Goal: Information Seeking & Learning: Learn about a topic

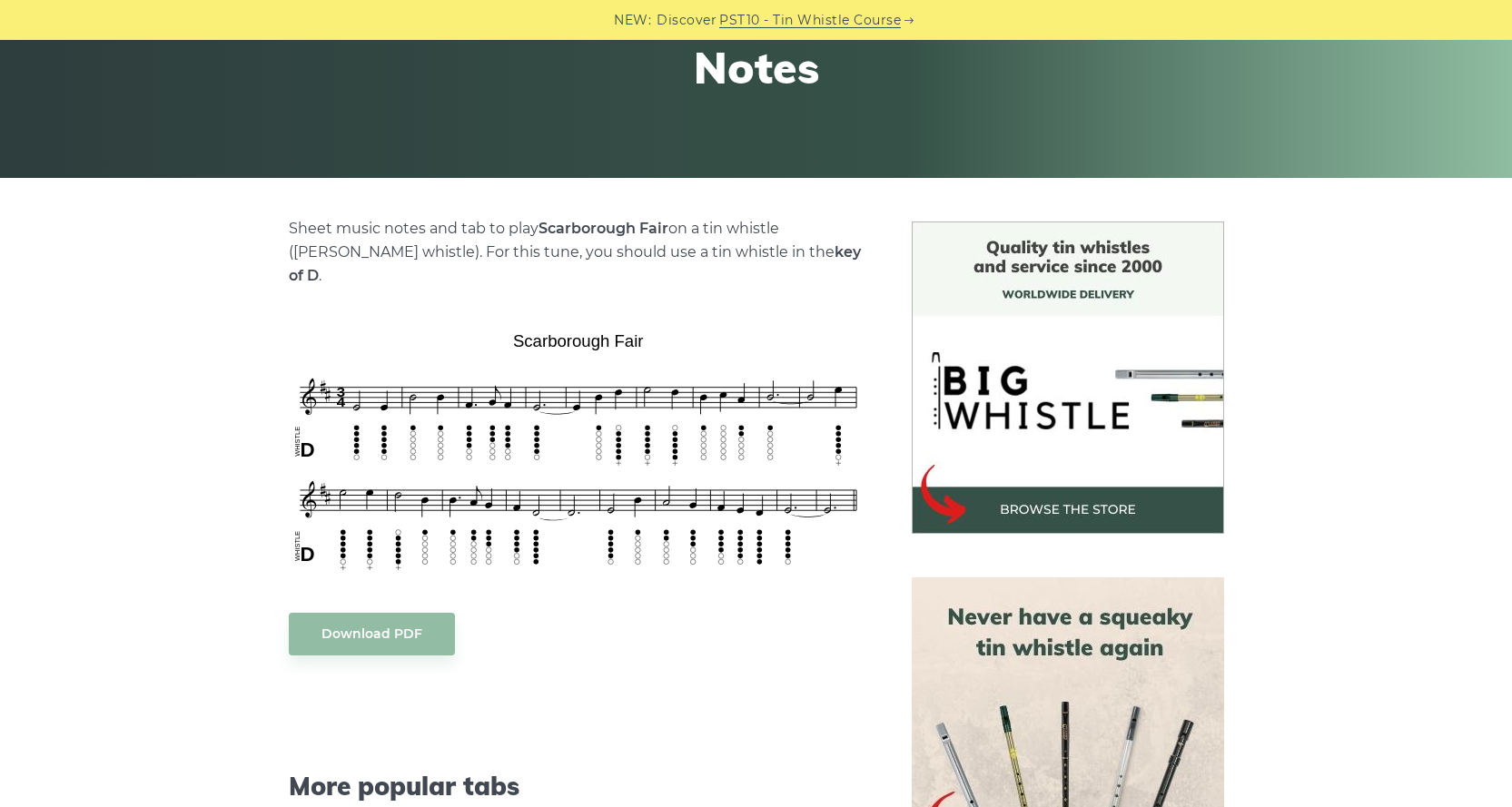
scroll to position [363, 0]
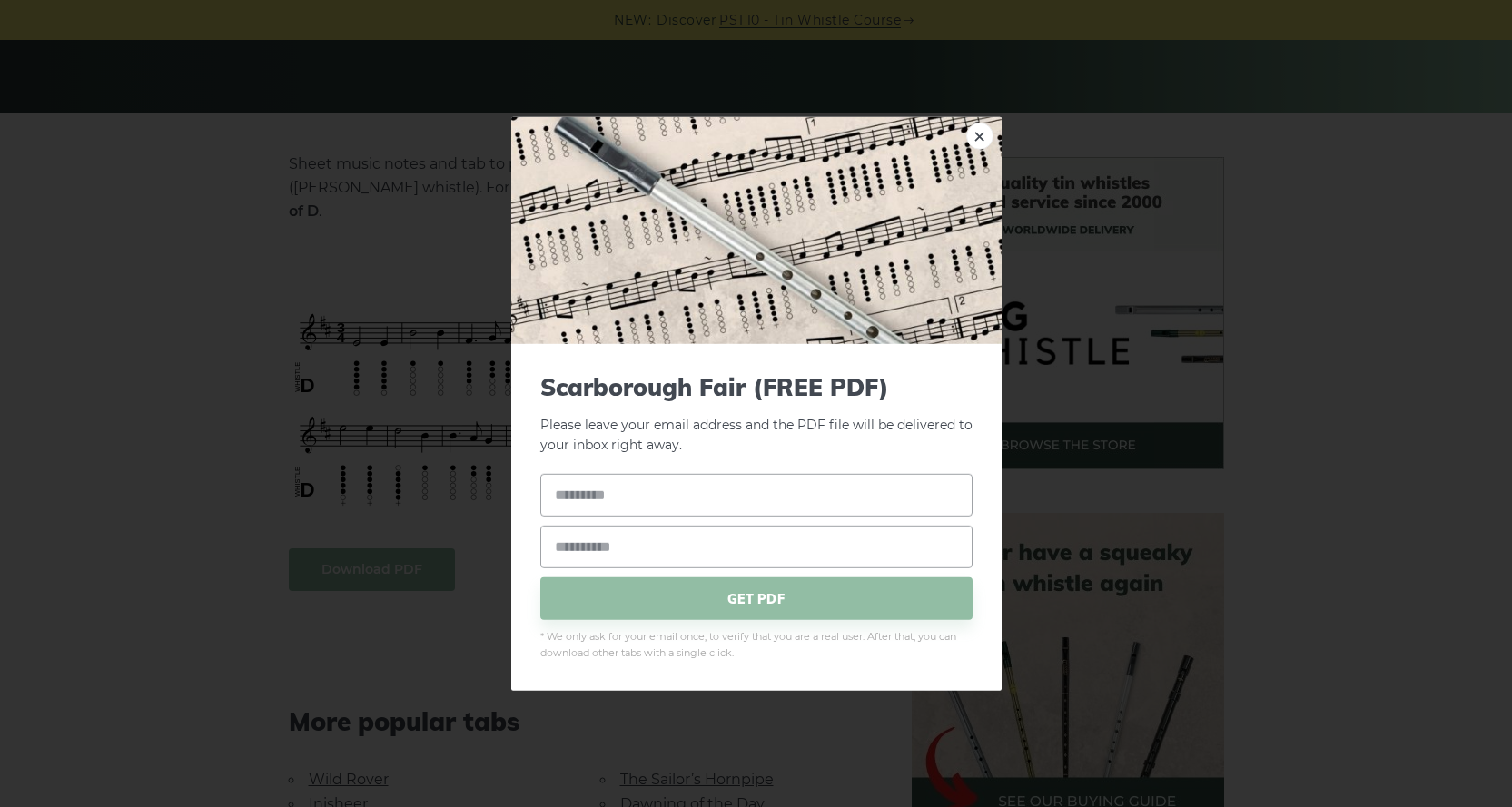
drag, startPoint x: 759, startPoint y: 601, endPoint x: 703, endPoint y: 591, distance: 56.9
click at [758, 601] on span "GET PDF" at bounding box center [756, 599] width 432 height 43
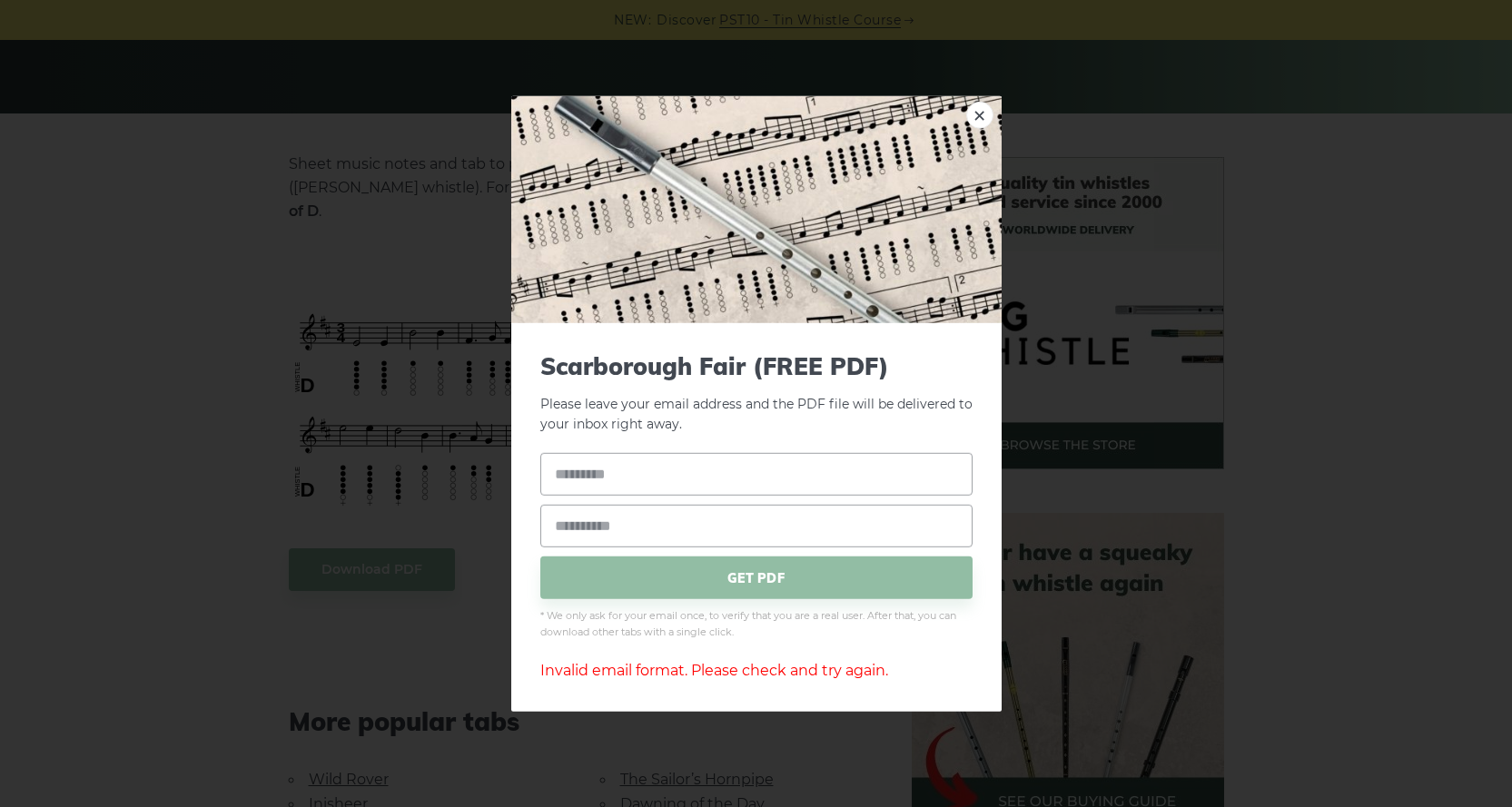
click at [997, 112] on img at bounding box center [756, 209] width 491 height 227
click at [985, 110] on link "×" at bounding box center [980, 114] width 27 height 27
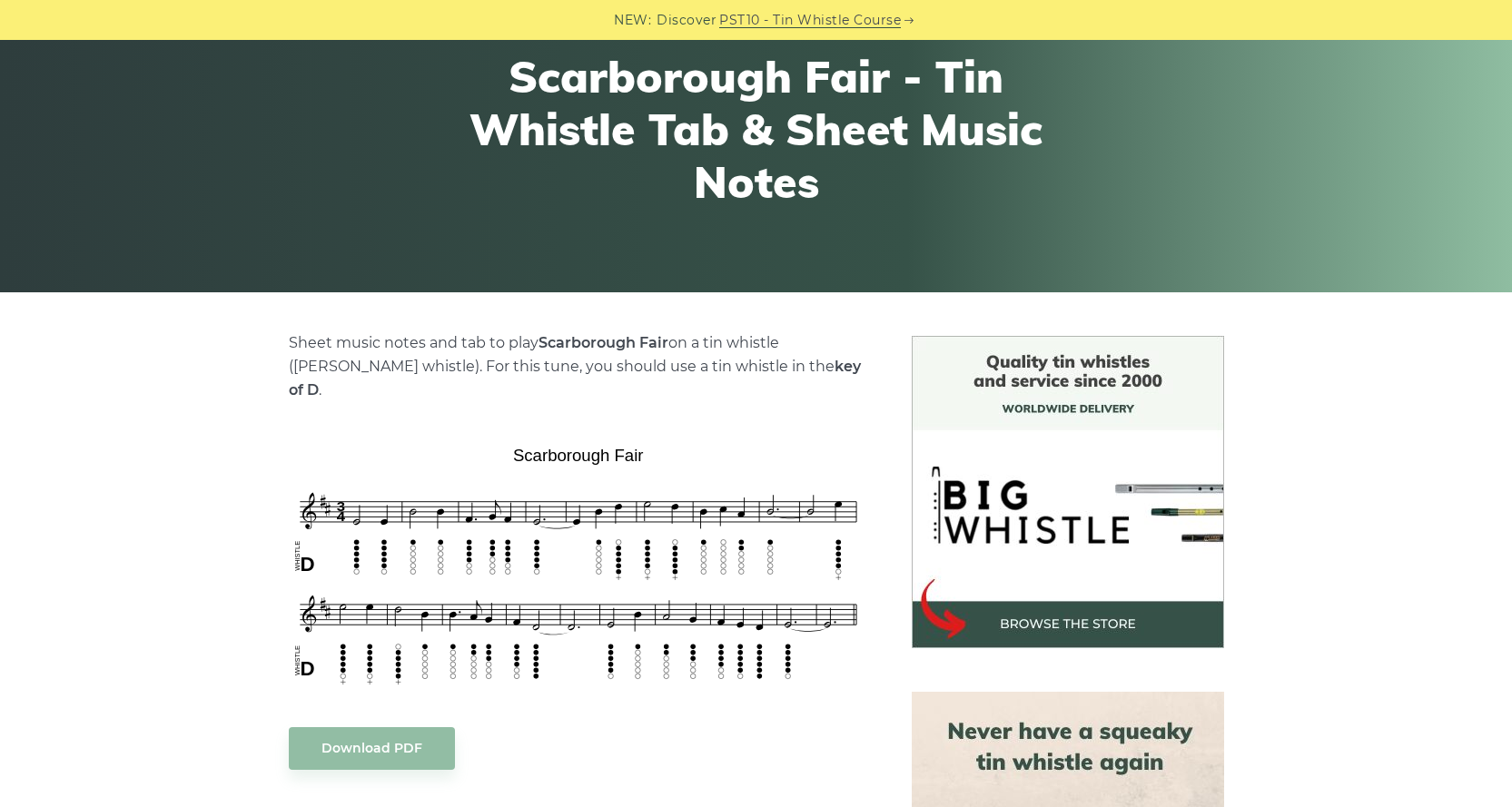
scroll to position [0, 0]
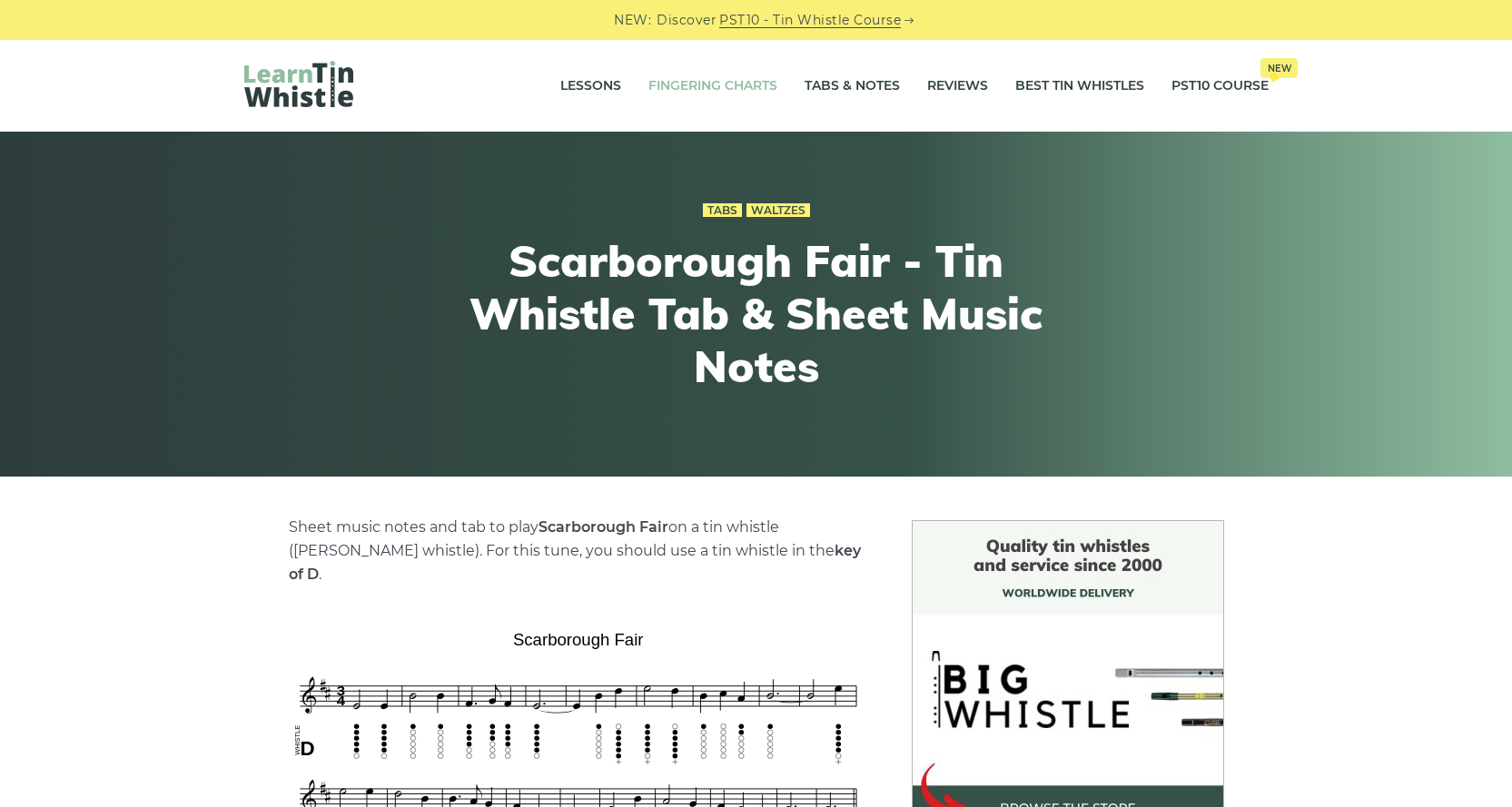
click at [736, 93] on link "Fingering Charts" at bounding box center [713, 86] width 129 height 45
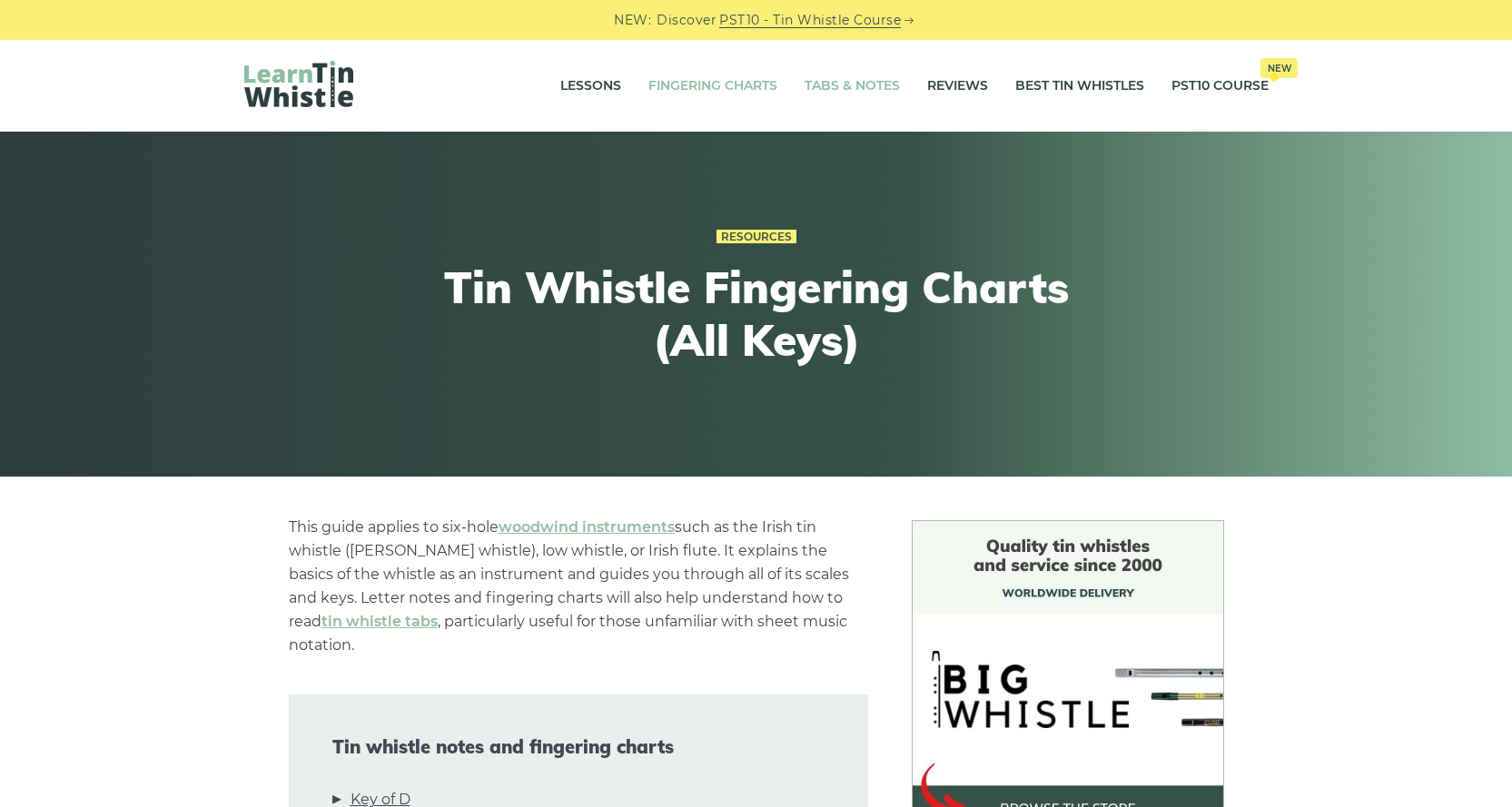
click at [878, 85] on link "Tabs & Notes" at bounding box center [852, 86] width 96 height 45
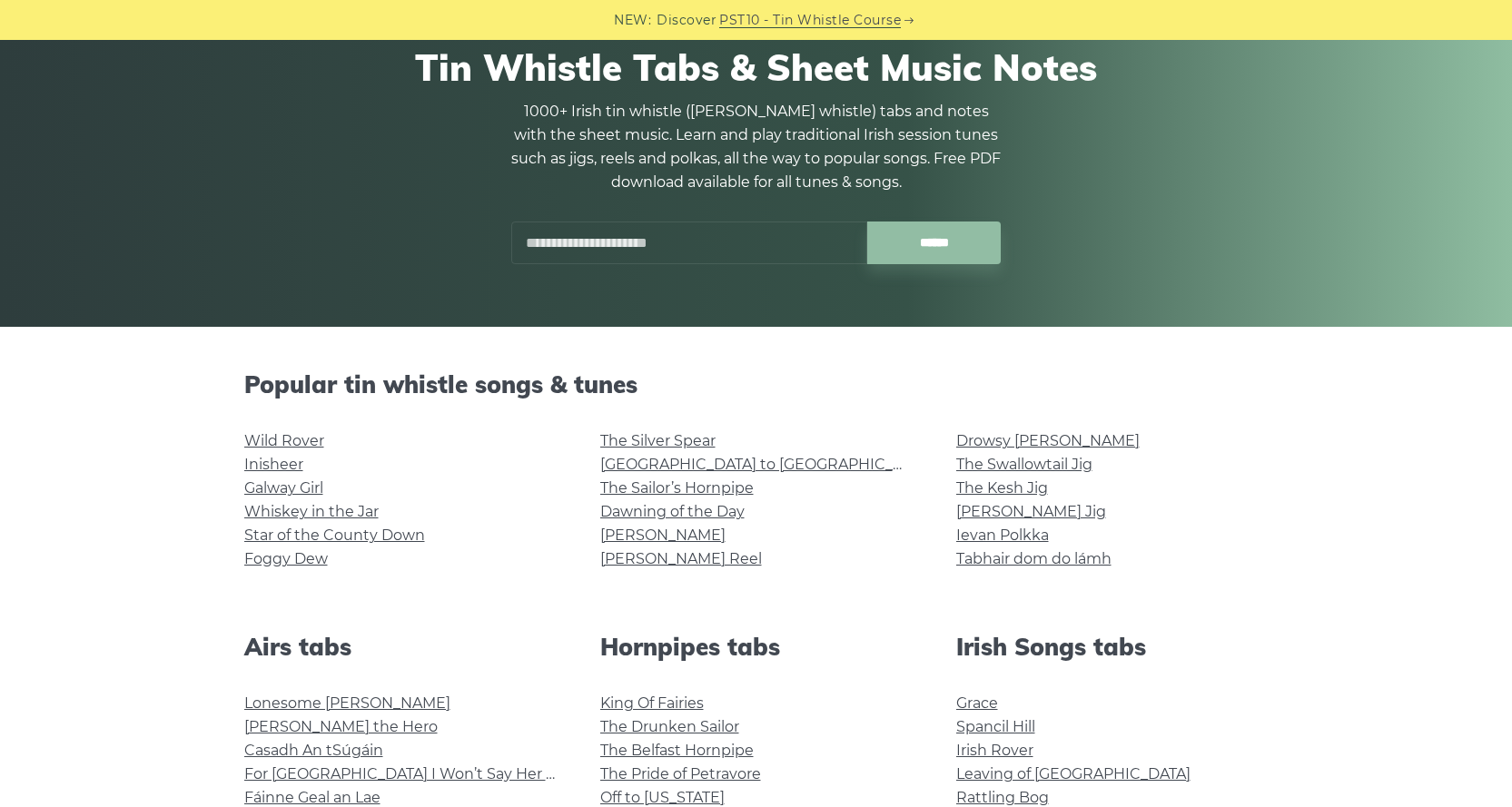
scroll to position [182, 0]
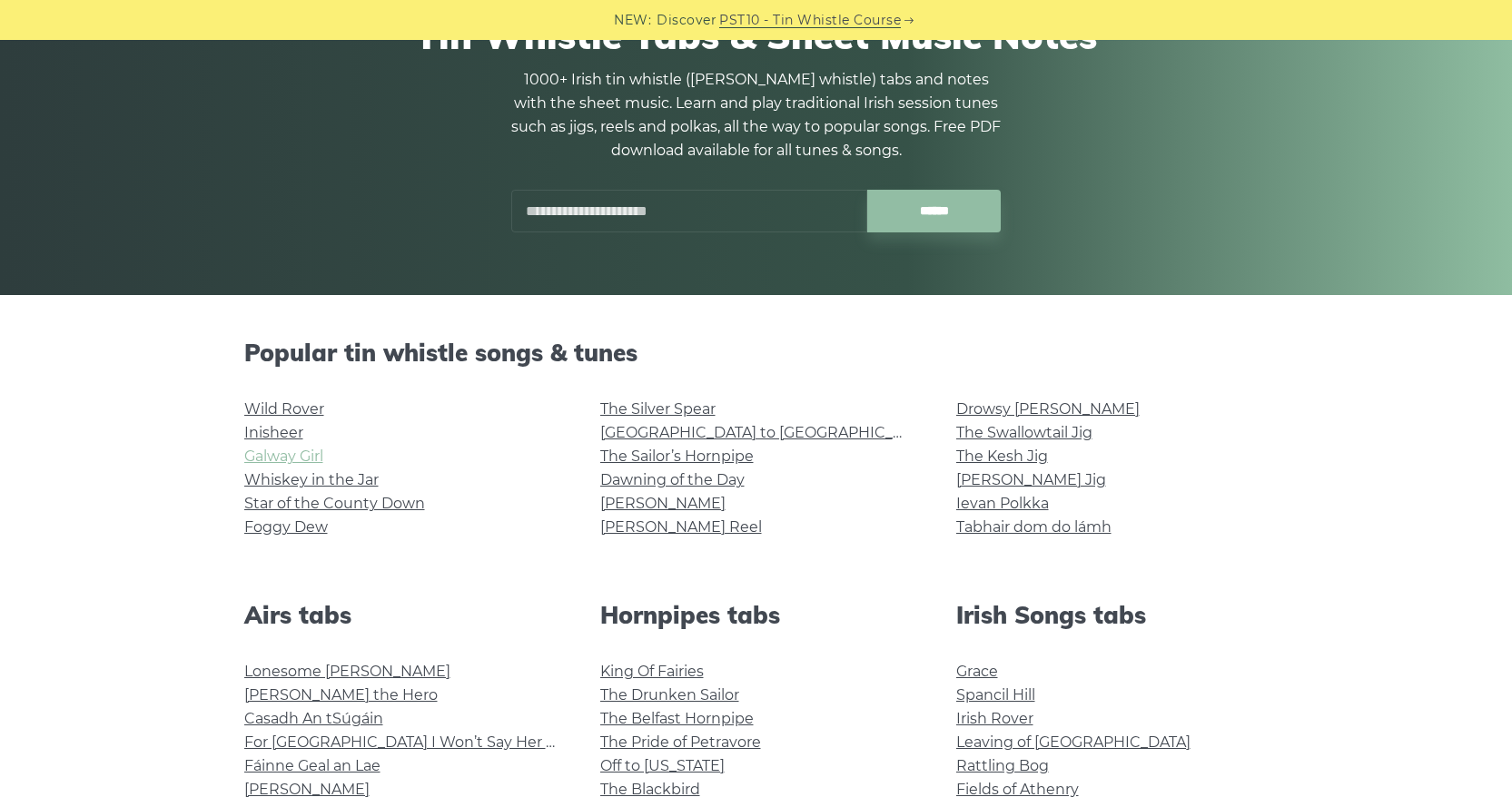
click at [302, 459] on link "Galway Girl" at bounding box center [283, 456] width 79 height 18
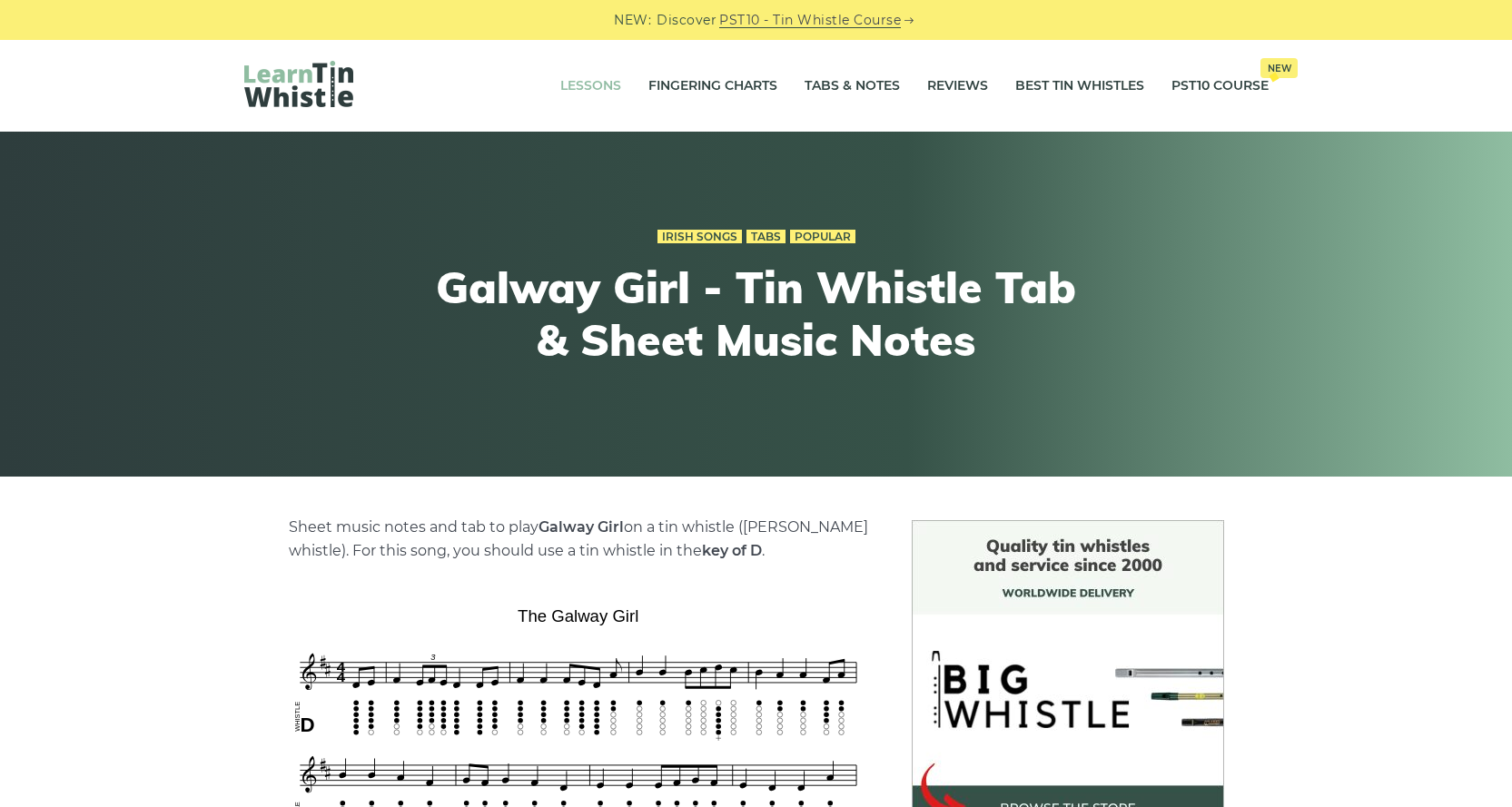
click at [574, 85] on link "Lessons" at bounding box center [590, 86] width 61 height 45
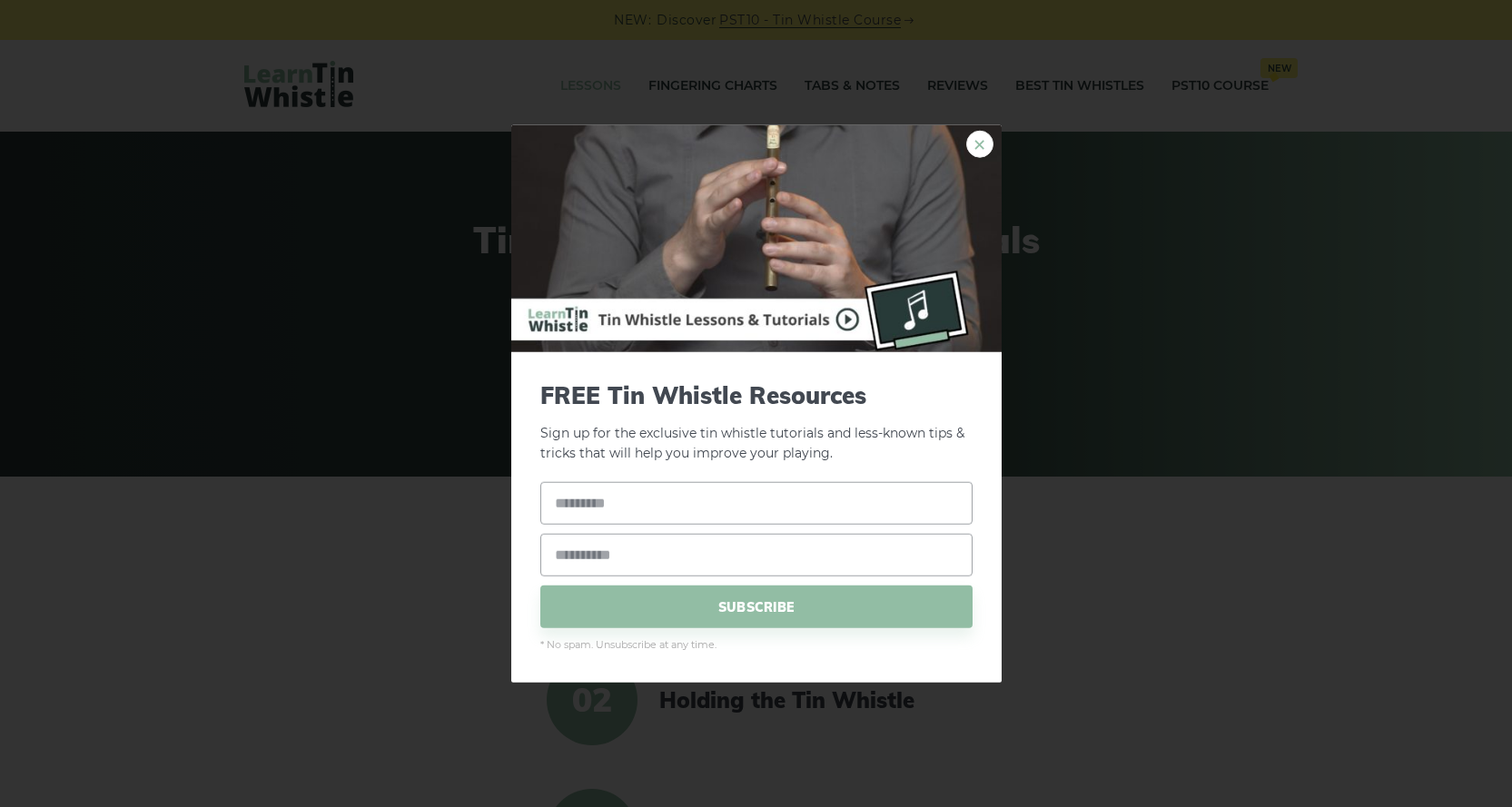
click at [988, 147] on link "×" at bounding box center [980, 144] width 27 height 27
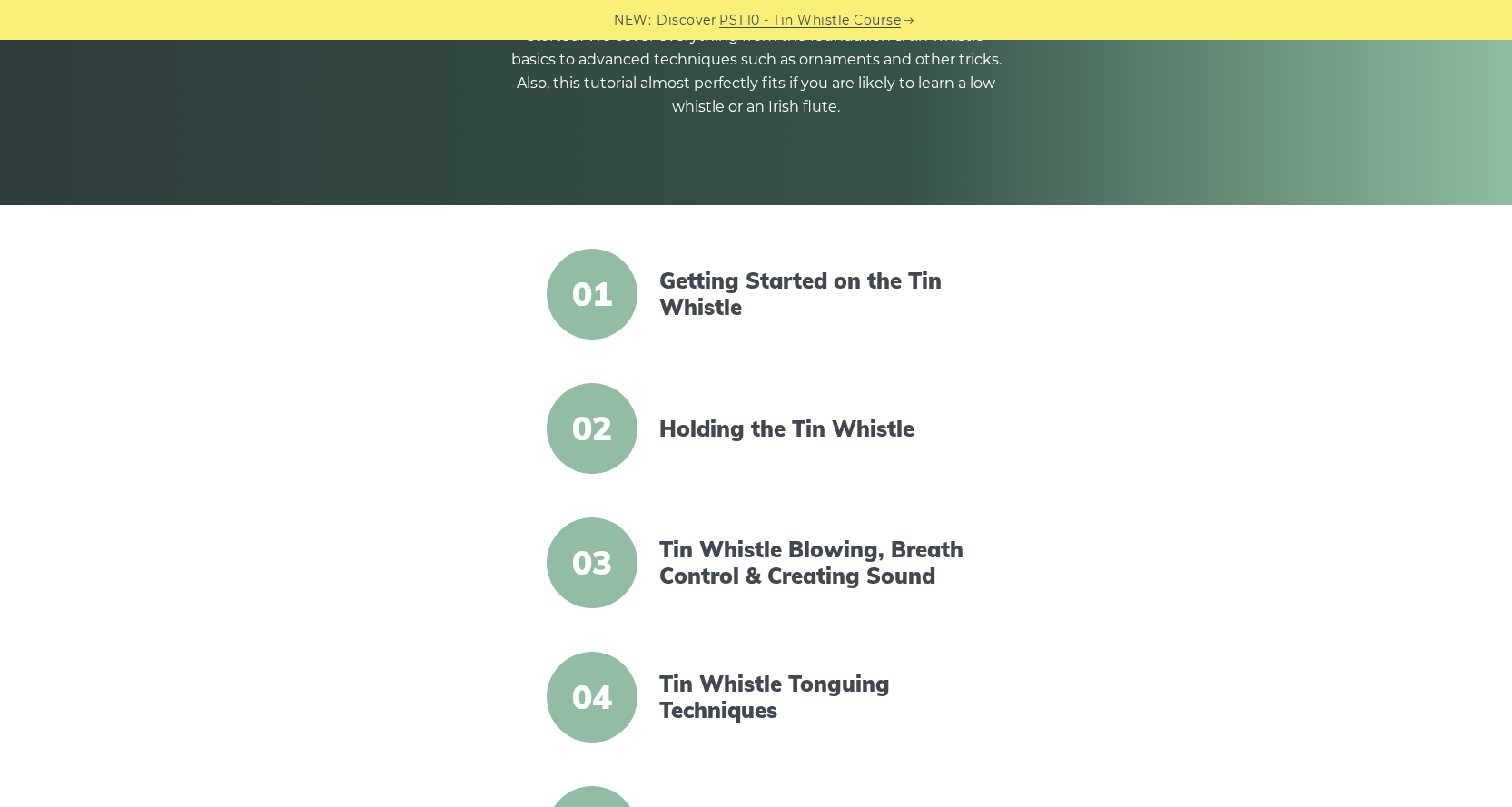
scroll to position [273, 0]
click at [797, 434] on link "Holding the Tin Whistle" at bounding box center [816, 428] width 313 height 26
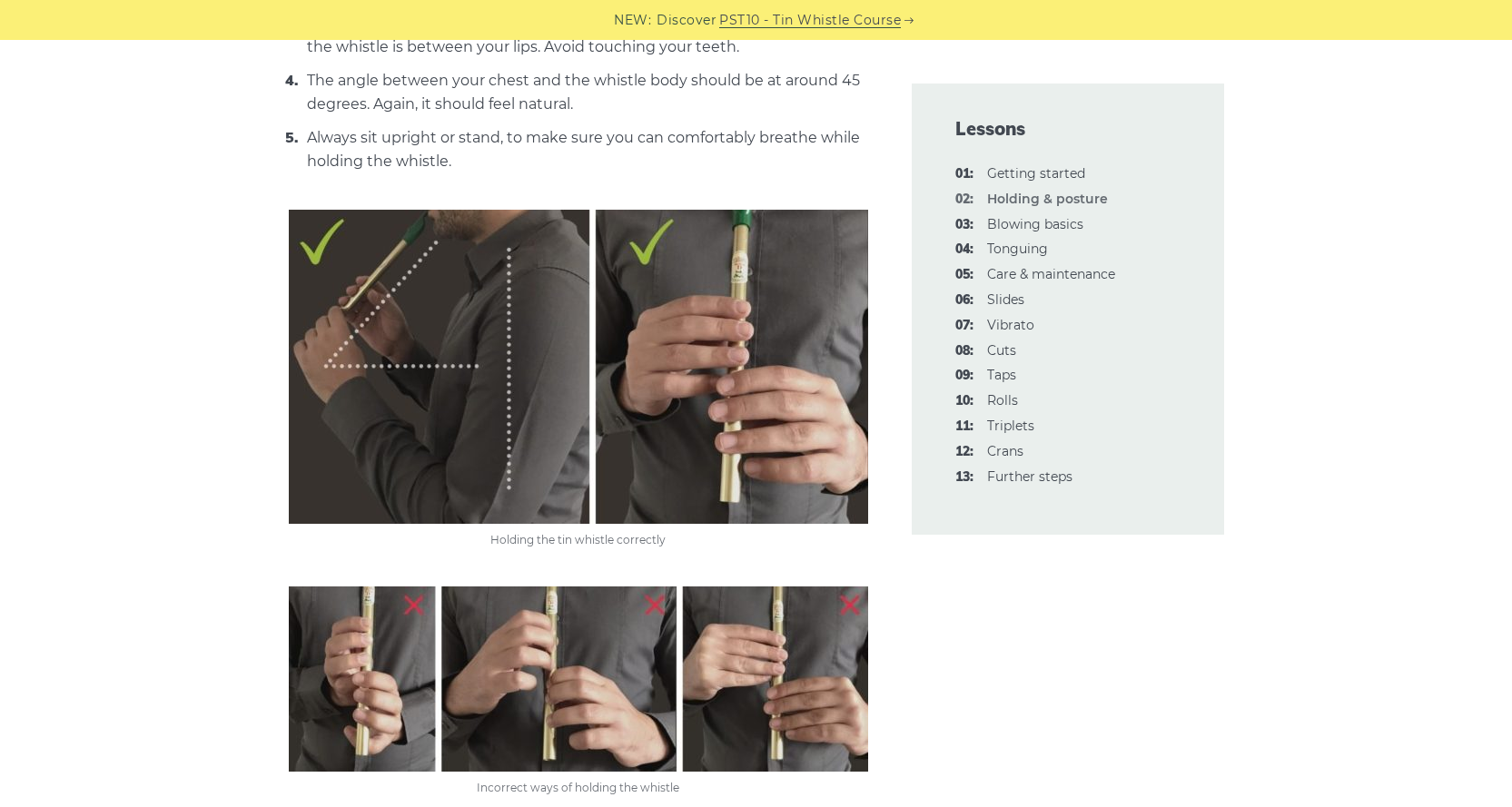
scroll to position [908, 0]
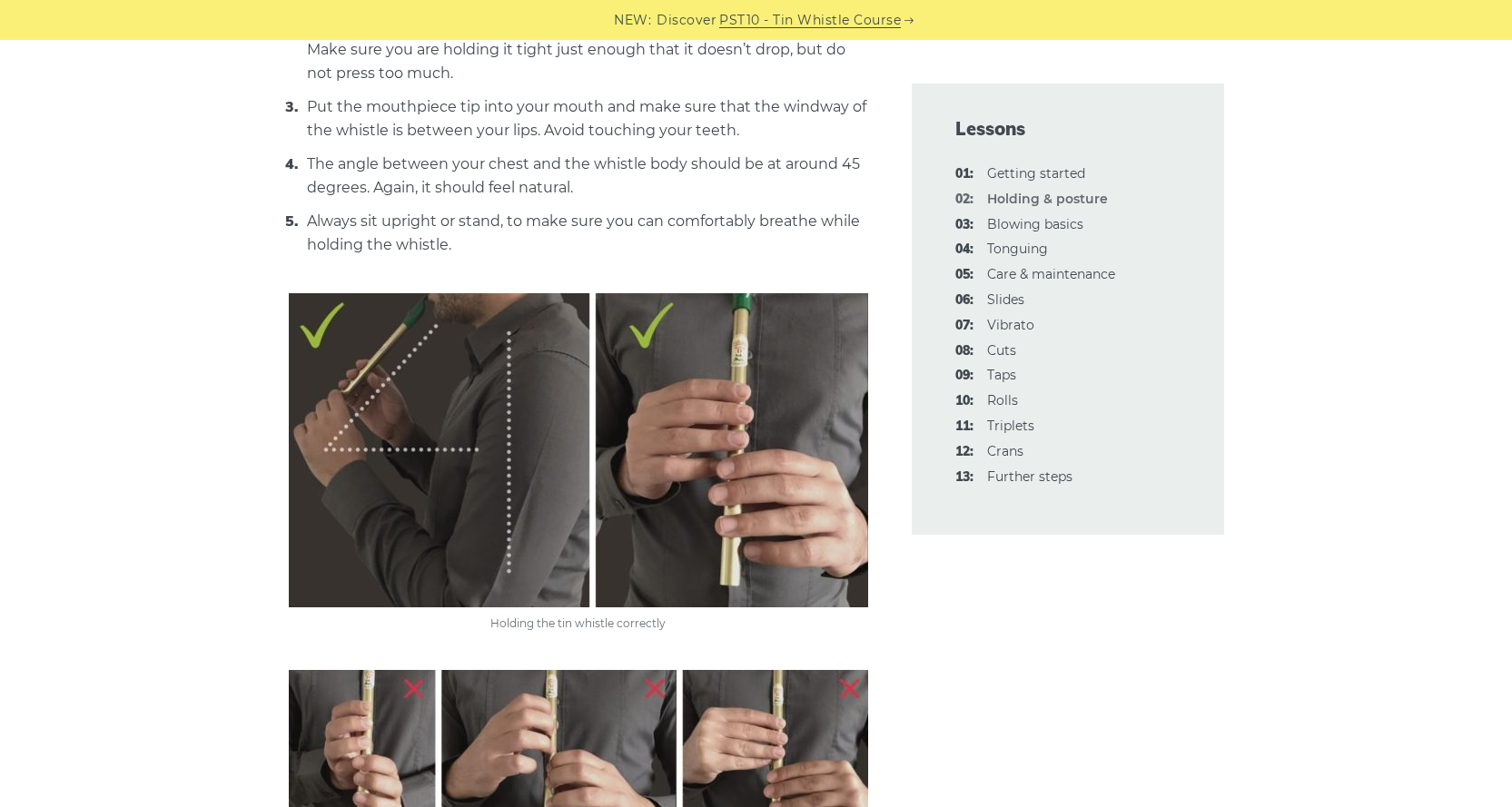
click at [679, 479] on img at bounding box center [579, 450] width 580 height 315
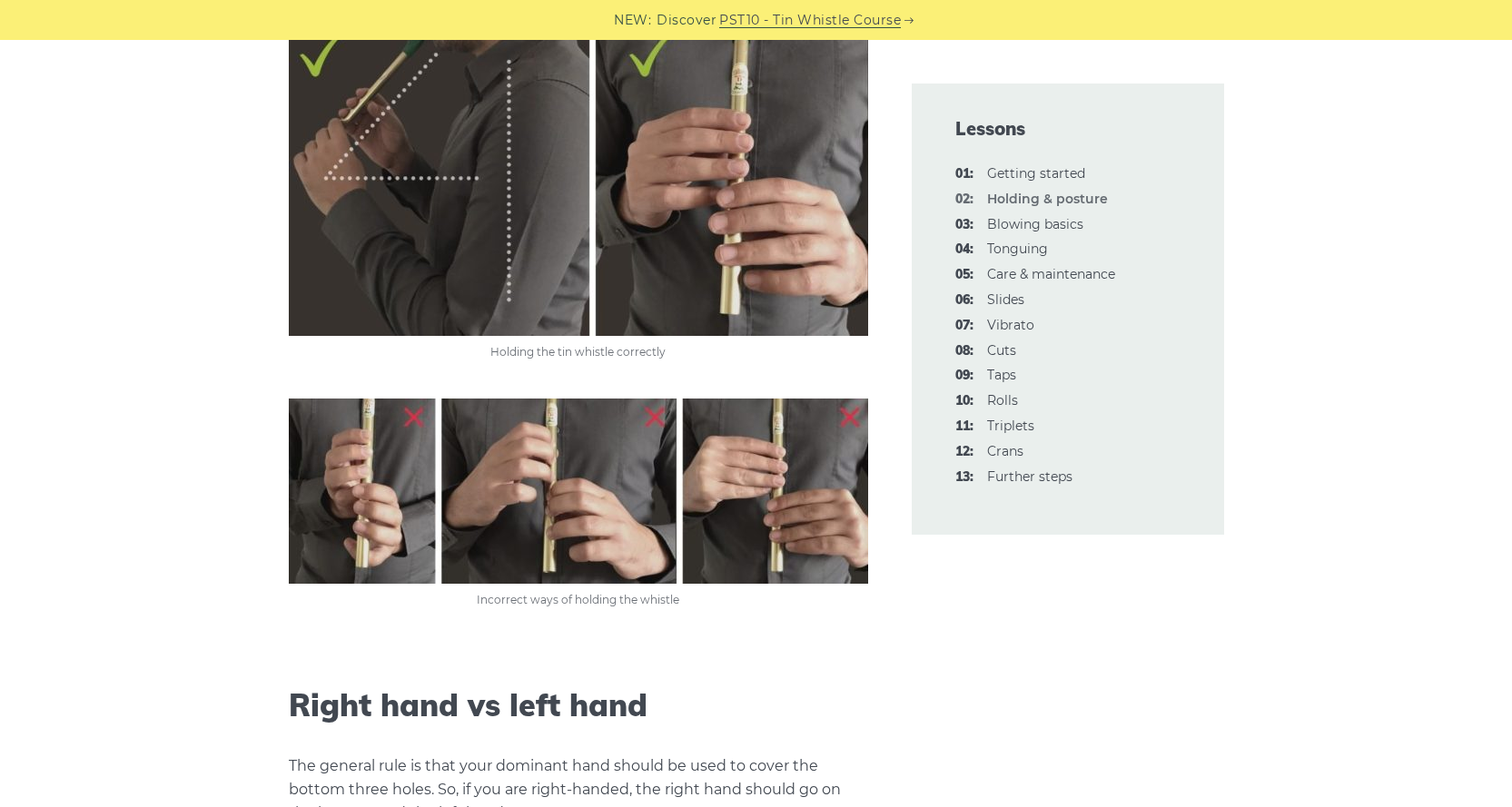
scroll to position [1180, 0]
click at [591, 517] on img at bounding box center [579, 490] width 580 height 186
click at [624, 151] on img at bounding box center [579, 178] width 580 height 315
click at [469, 453] on img at bounding box center [579, 490] width 580 height 186
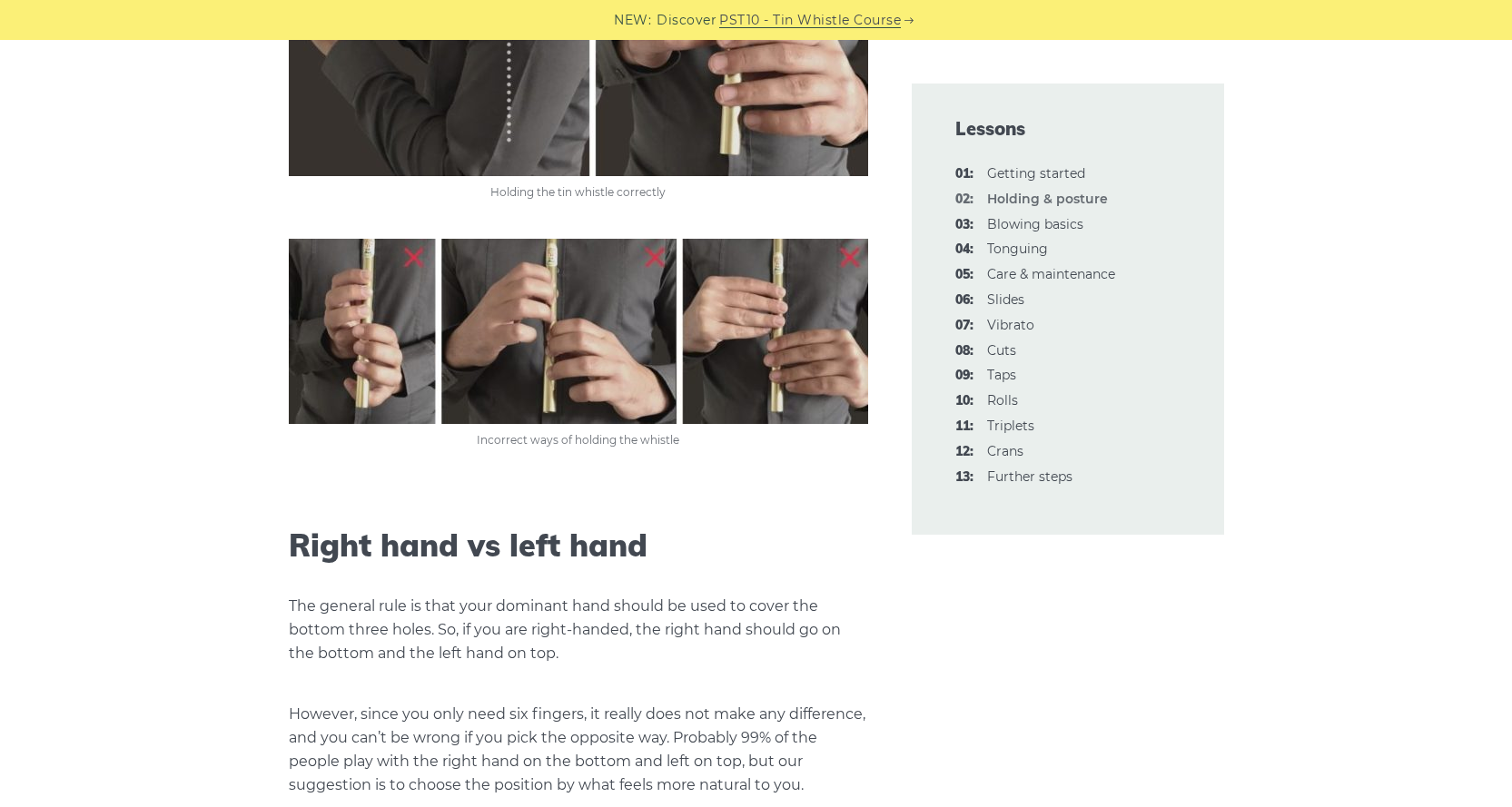
scroll to position [1453, 0]
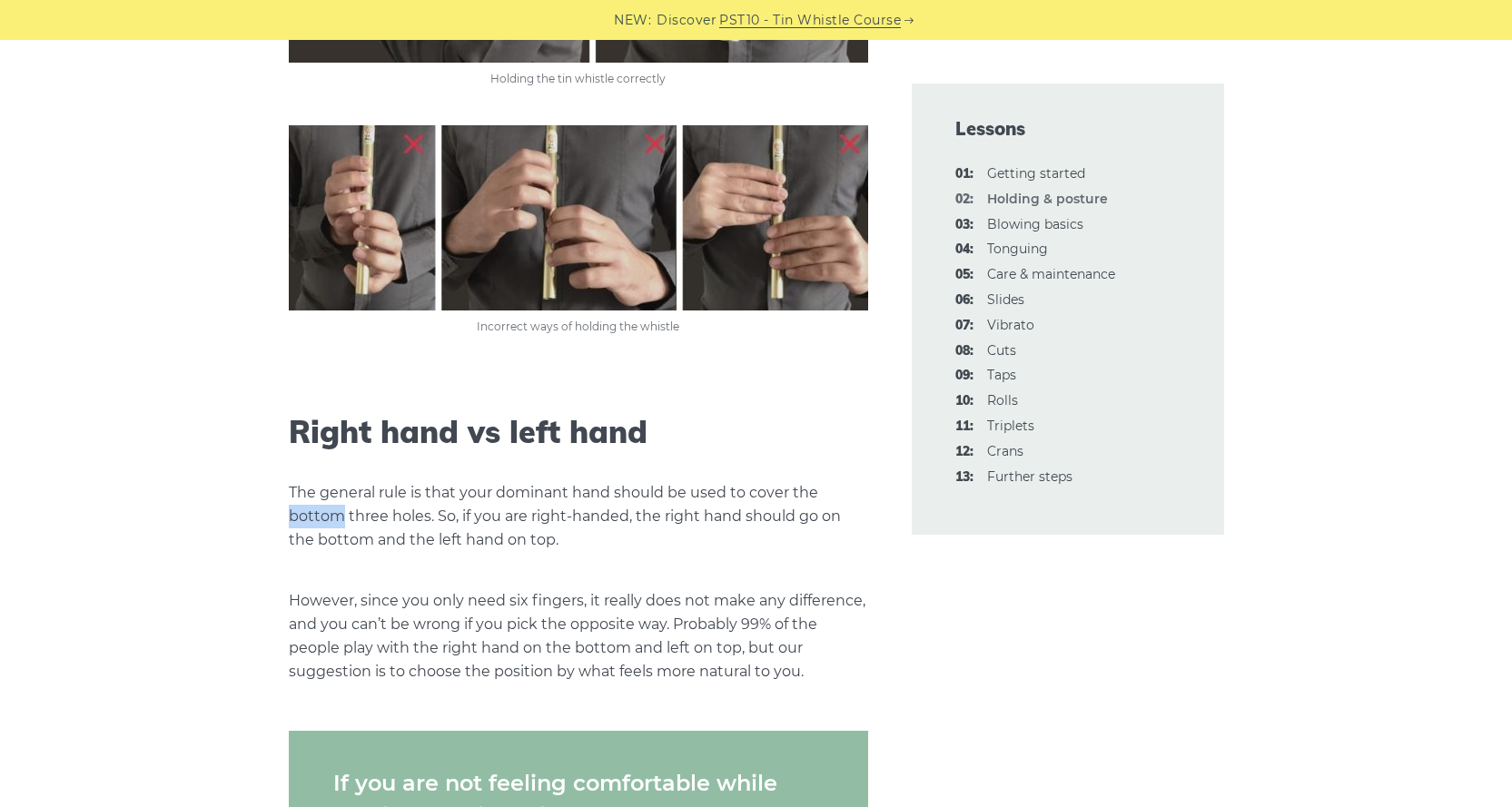
drag, startPoint x: 287, startPoint y: 514, endPoint x: 341, endPoint y: 525, distance: 55.1
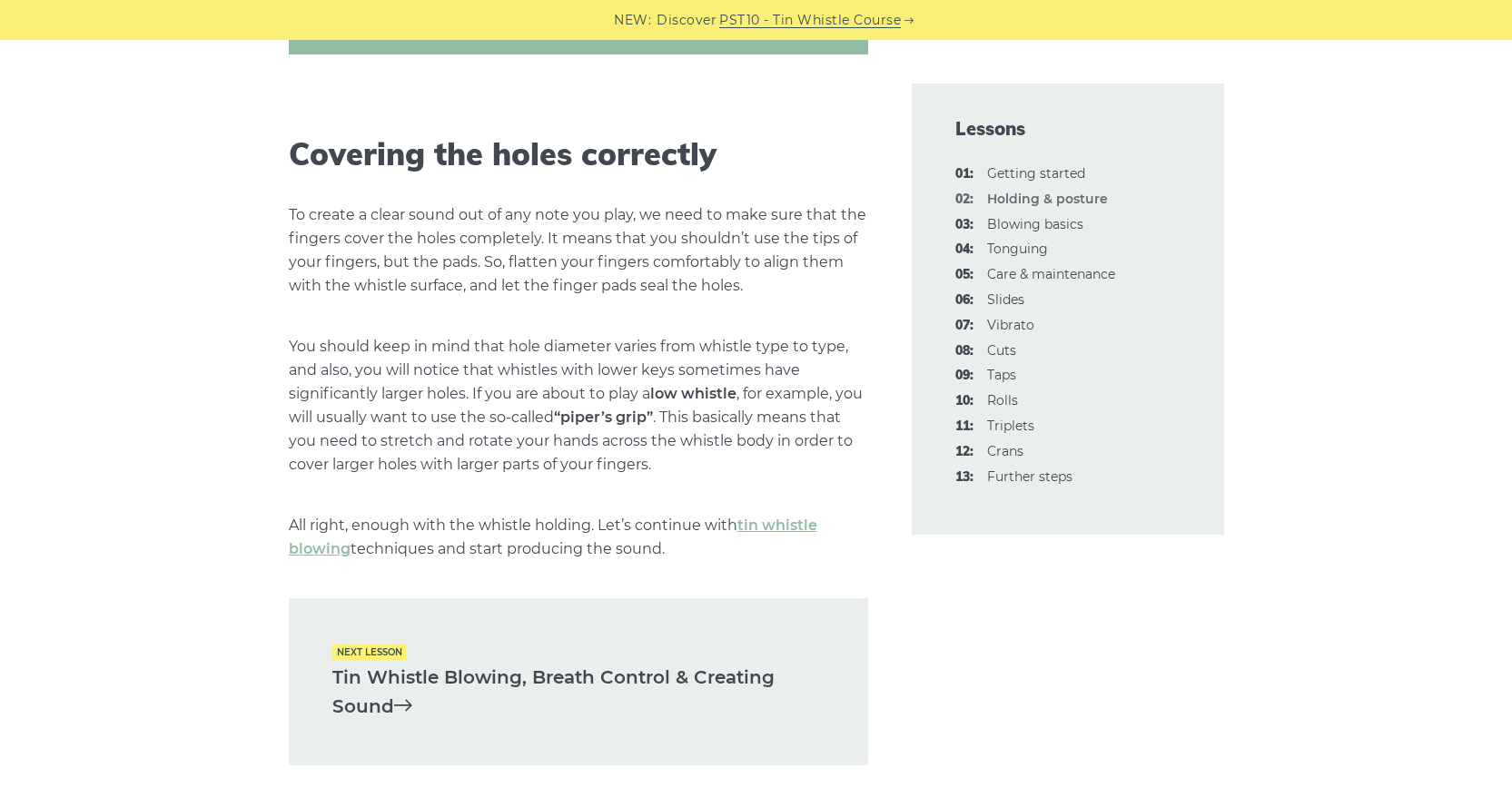
scroll to position [2633, 0]
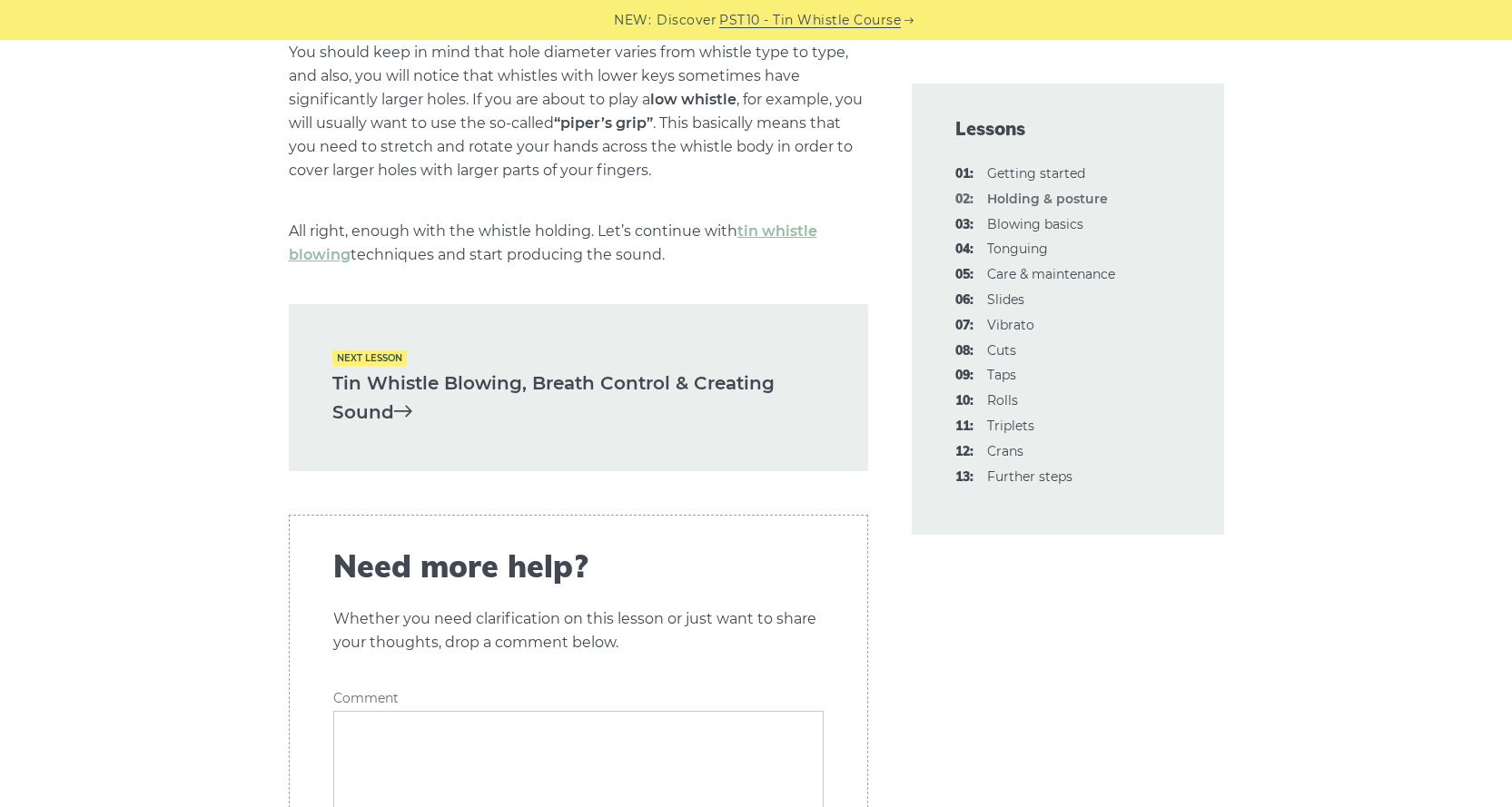
click at [347, 410] on link "Tin Whistle Blowing, Breath Control & Creating Sound" at bounding box center [579, 398] width 493 height 59
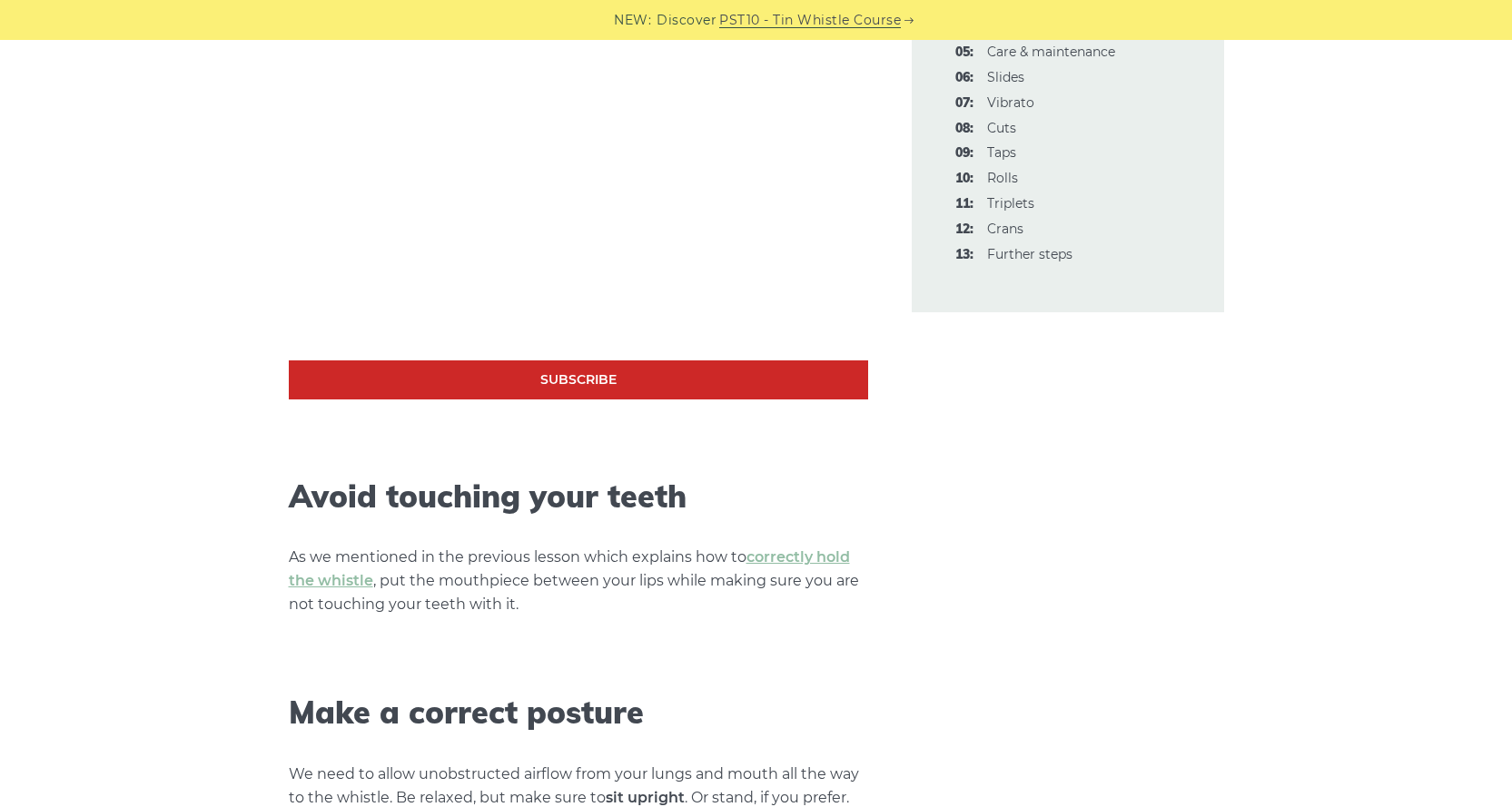
scroll to position [726, 0]
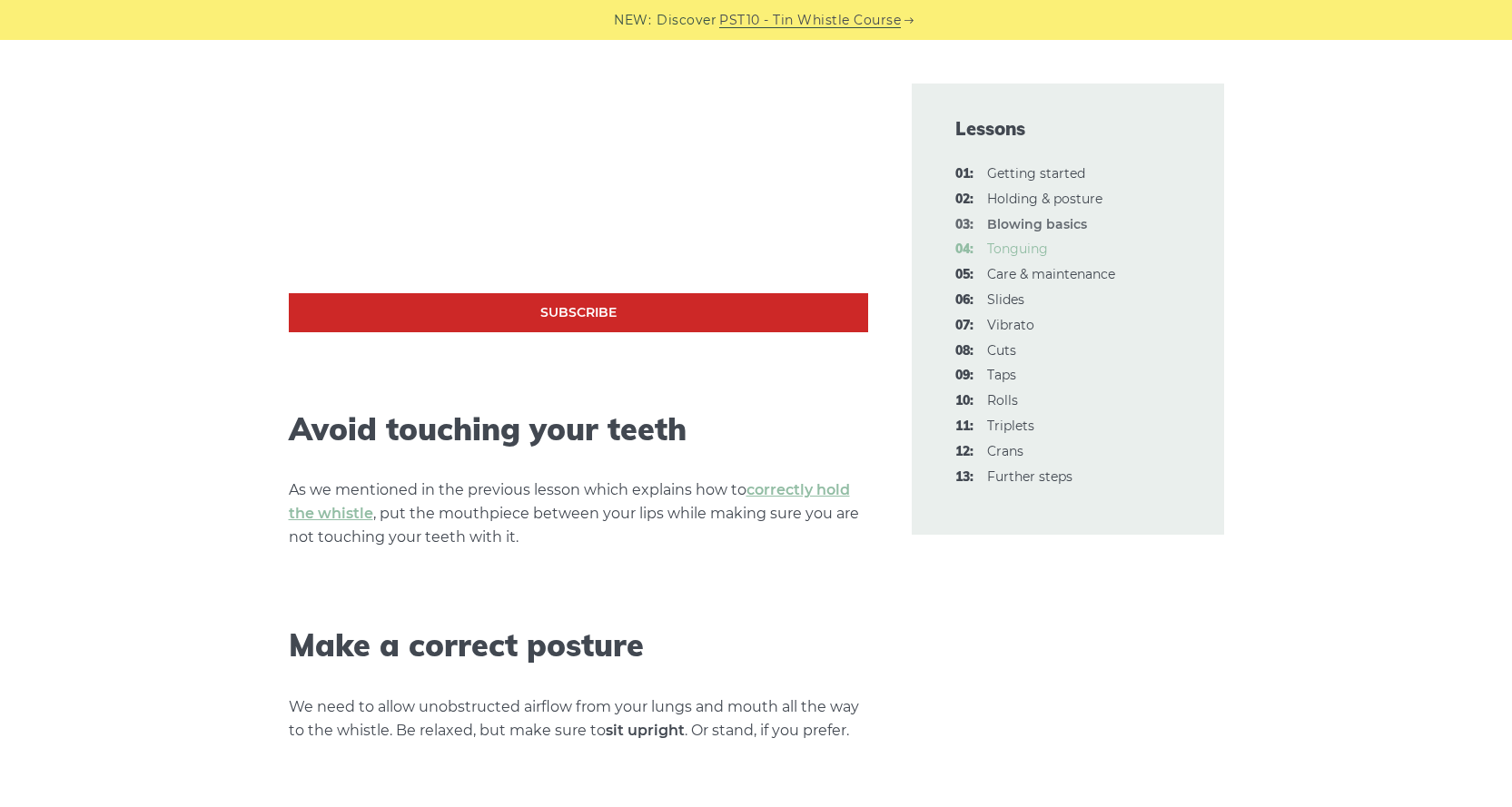
click at [1029, 250] on link "04: Tonguing" at bounding box center [1017, 248] width 61 height 17
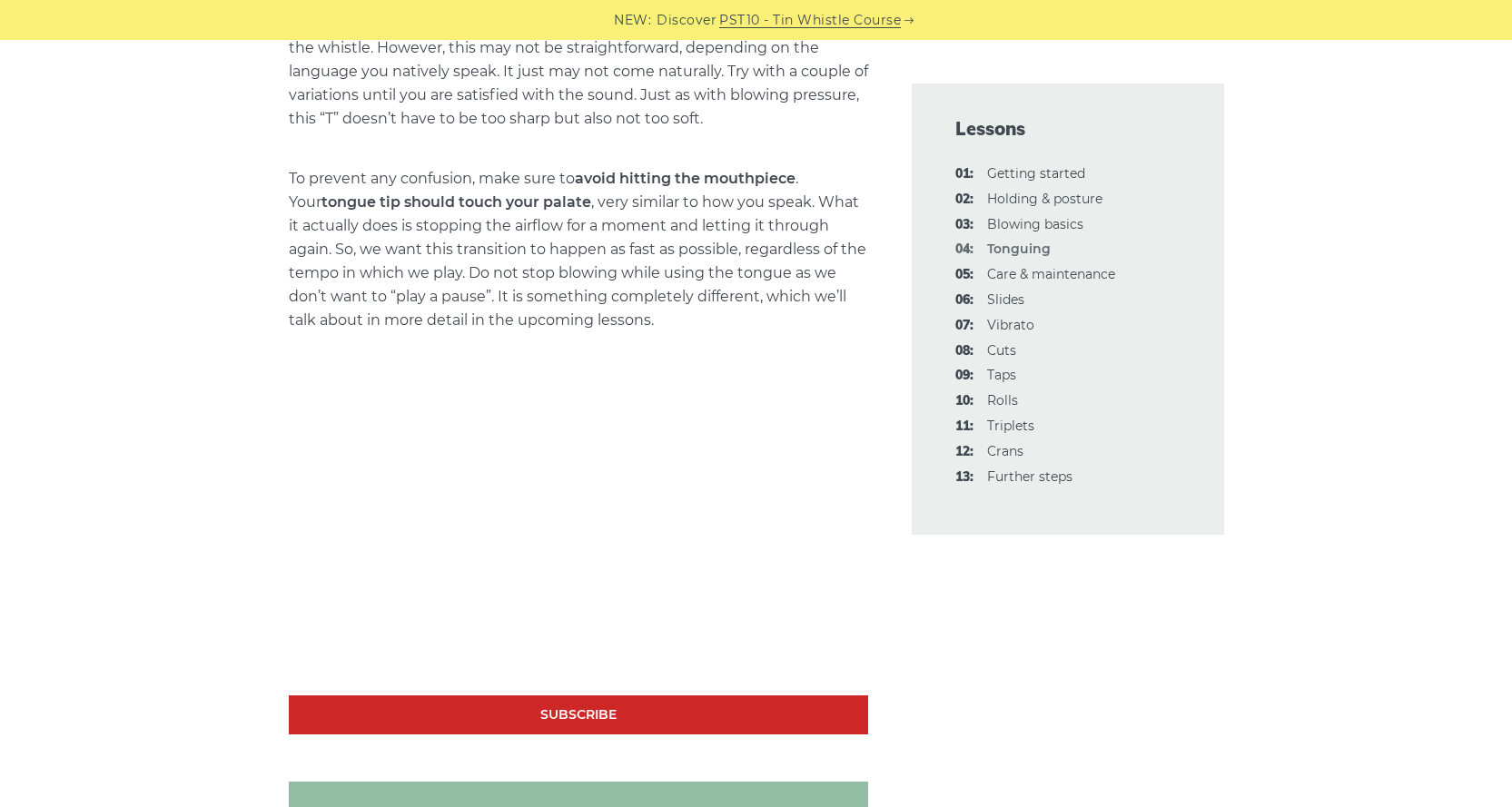
scroll to position [1180, 0]
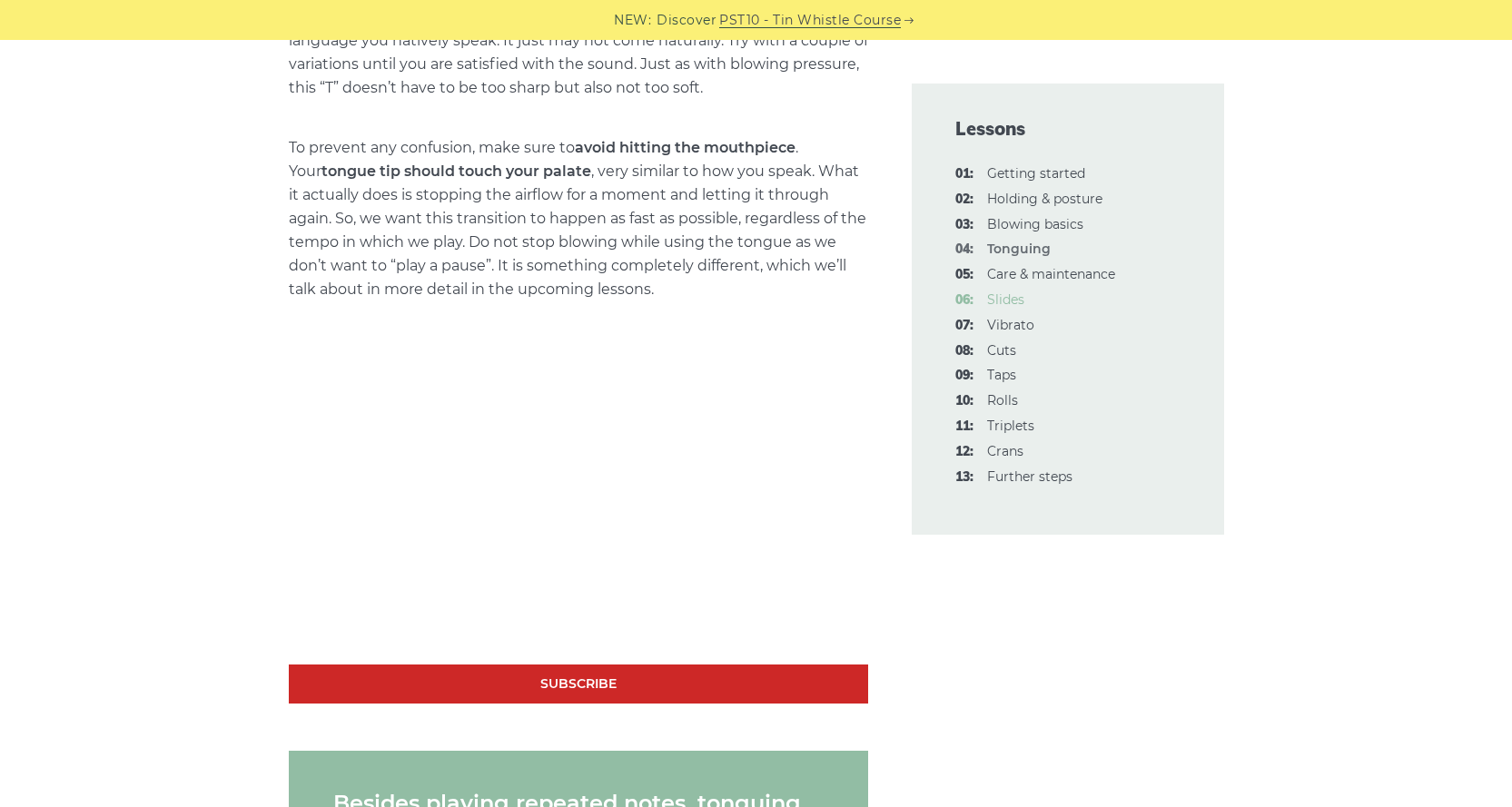
click at [1015, 301] on link "06: Slides" at bounding box center [1006, 299] width 37 height 17
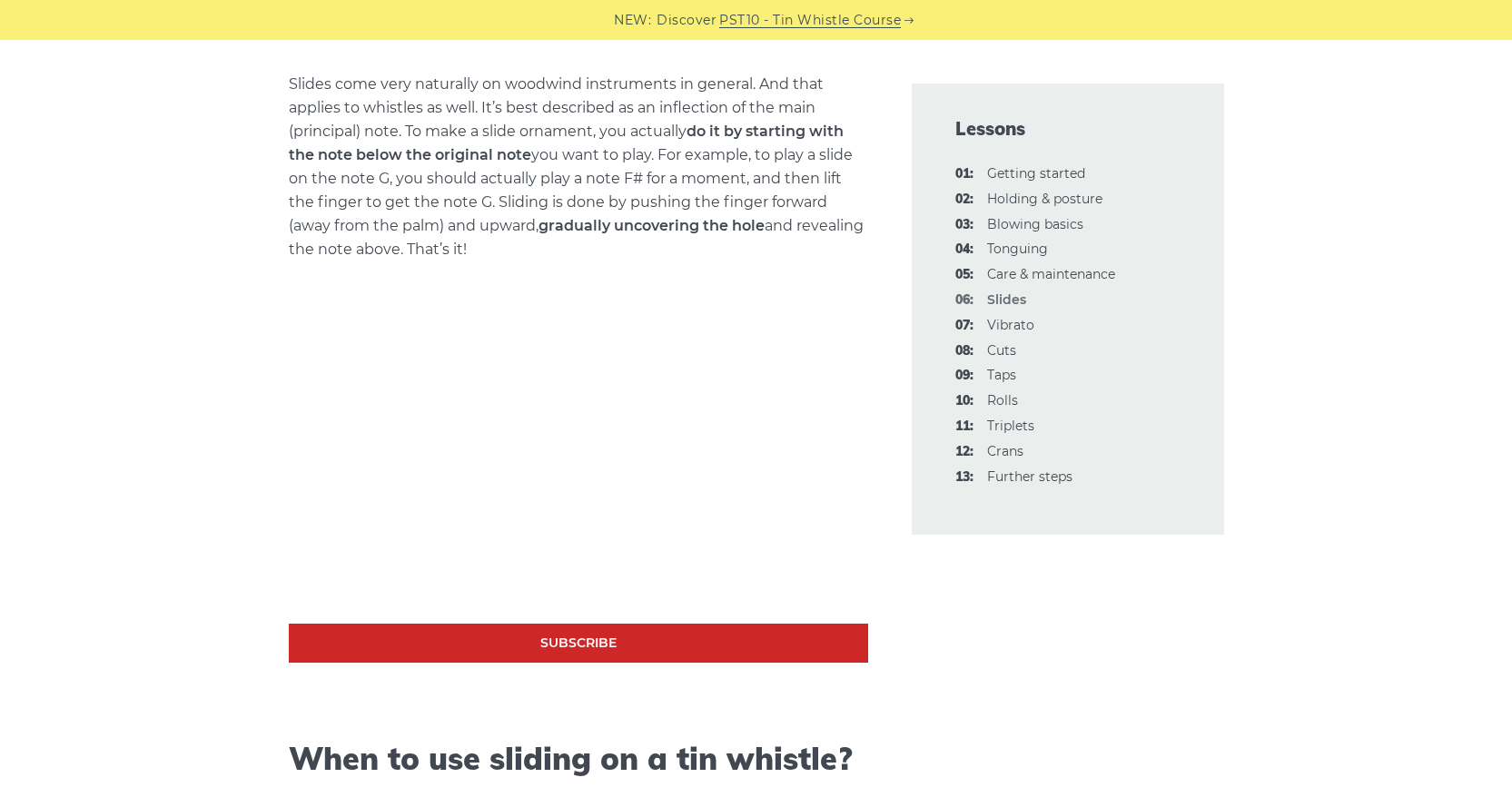
scroll to position [726, 0]
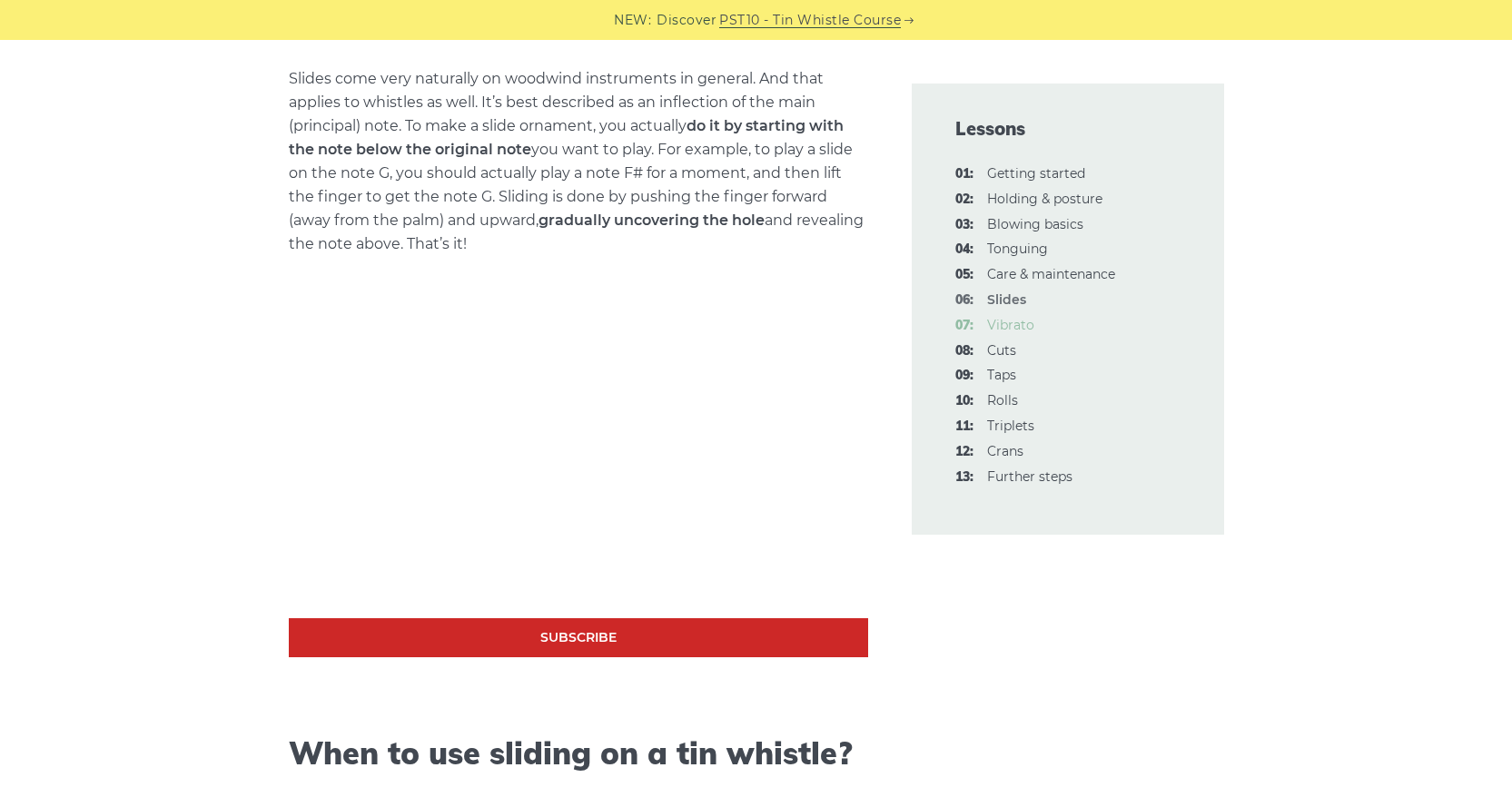
click at [995, 324] on link "07: Vibrato" at bounding box center [1011, 324] width 47 height 17
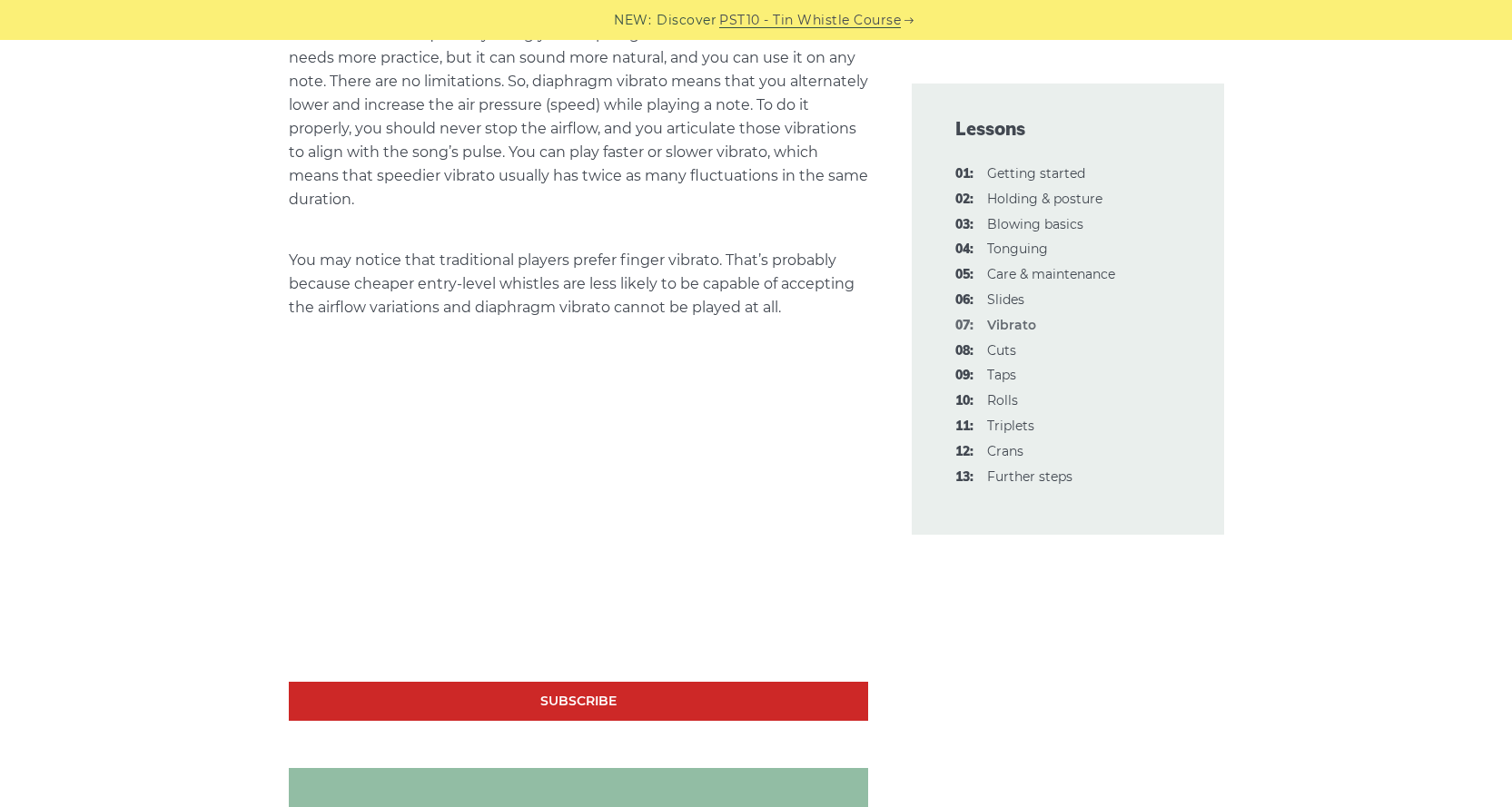
scroll to position [1544, 0]
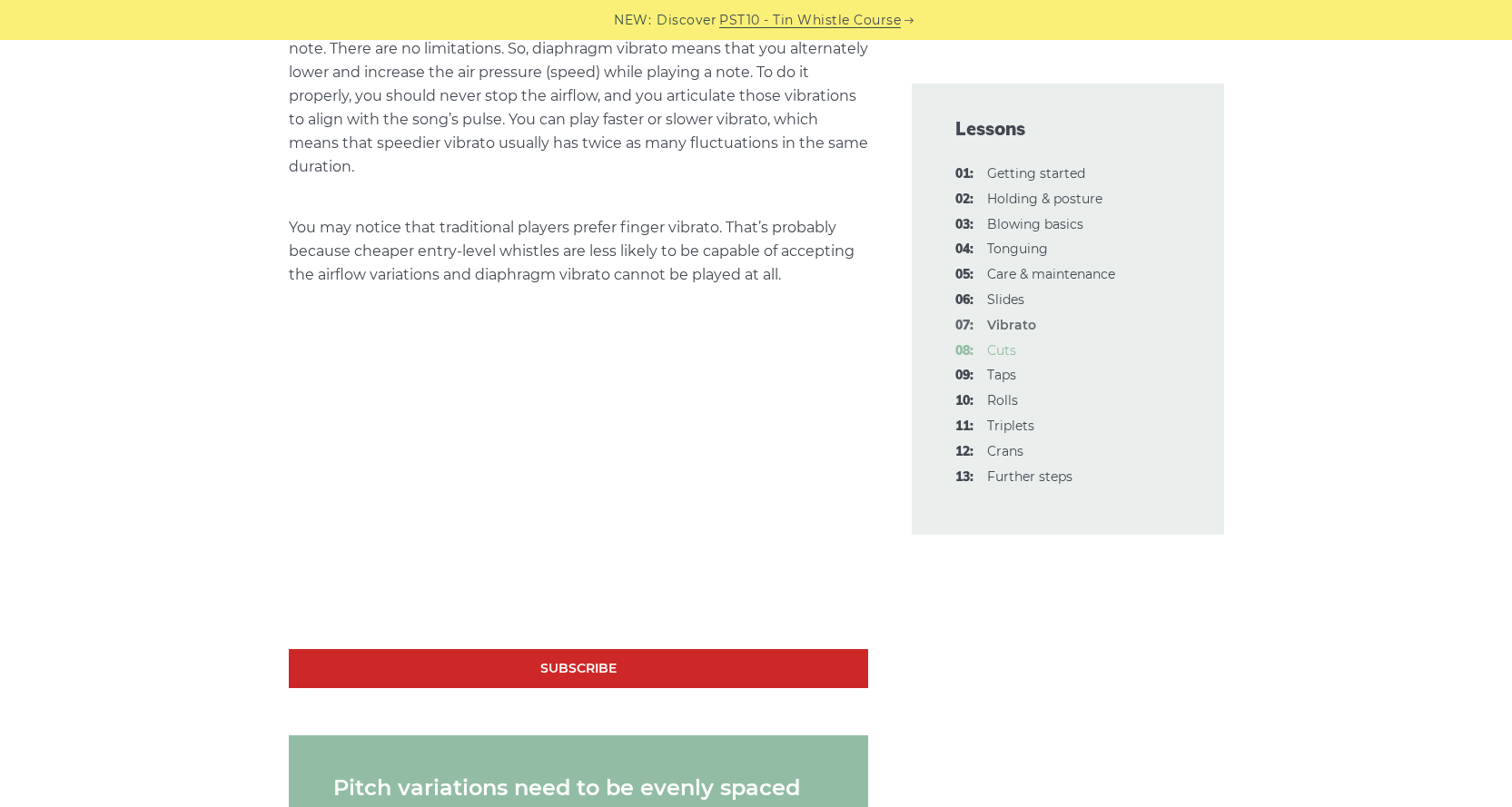
click at [989, 352] on link "08: Cuts" at bounding box center [1002, 350] width 29 height 17
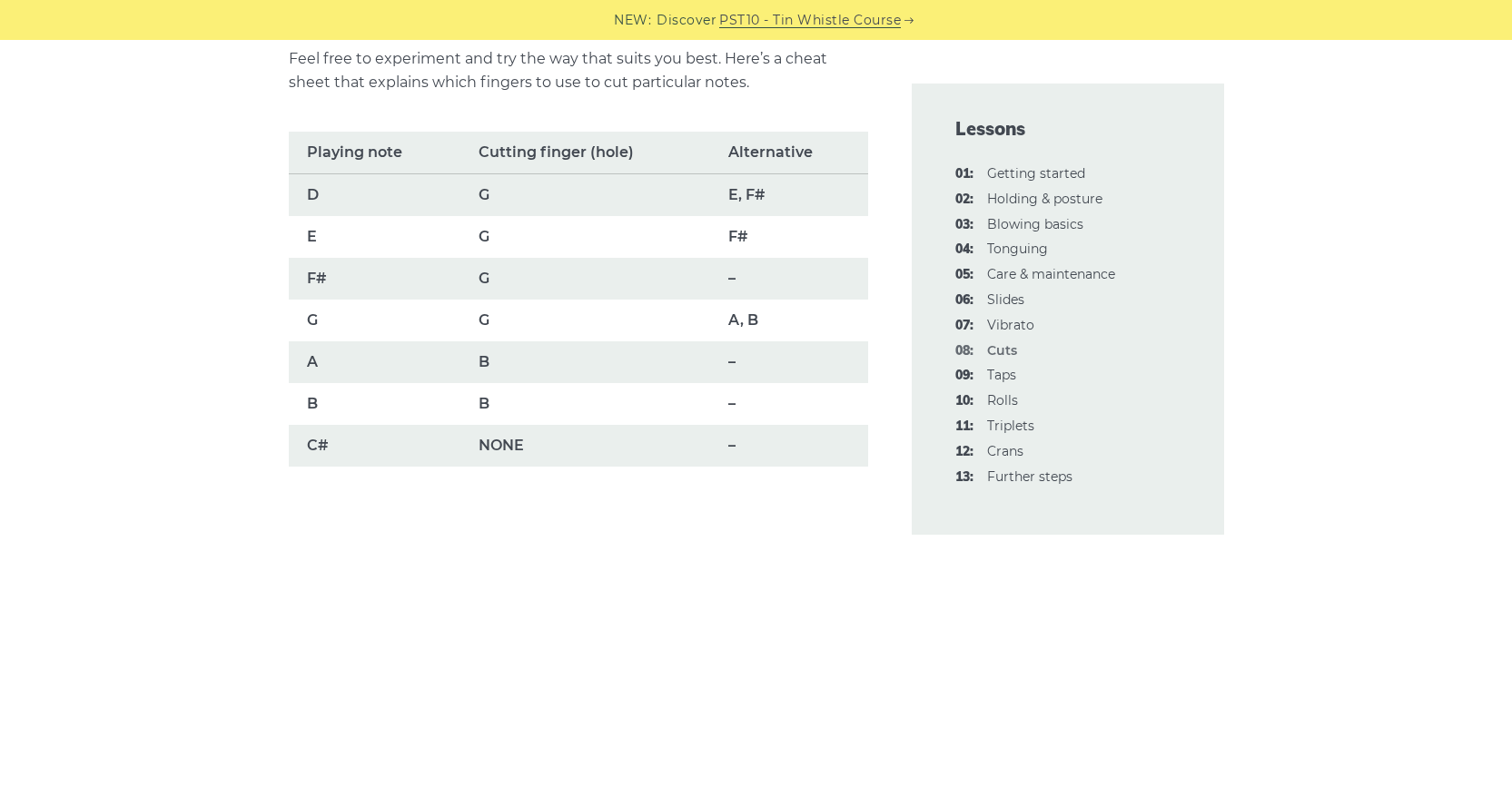
scroll to position [1544, 0]
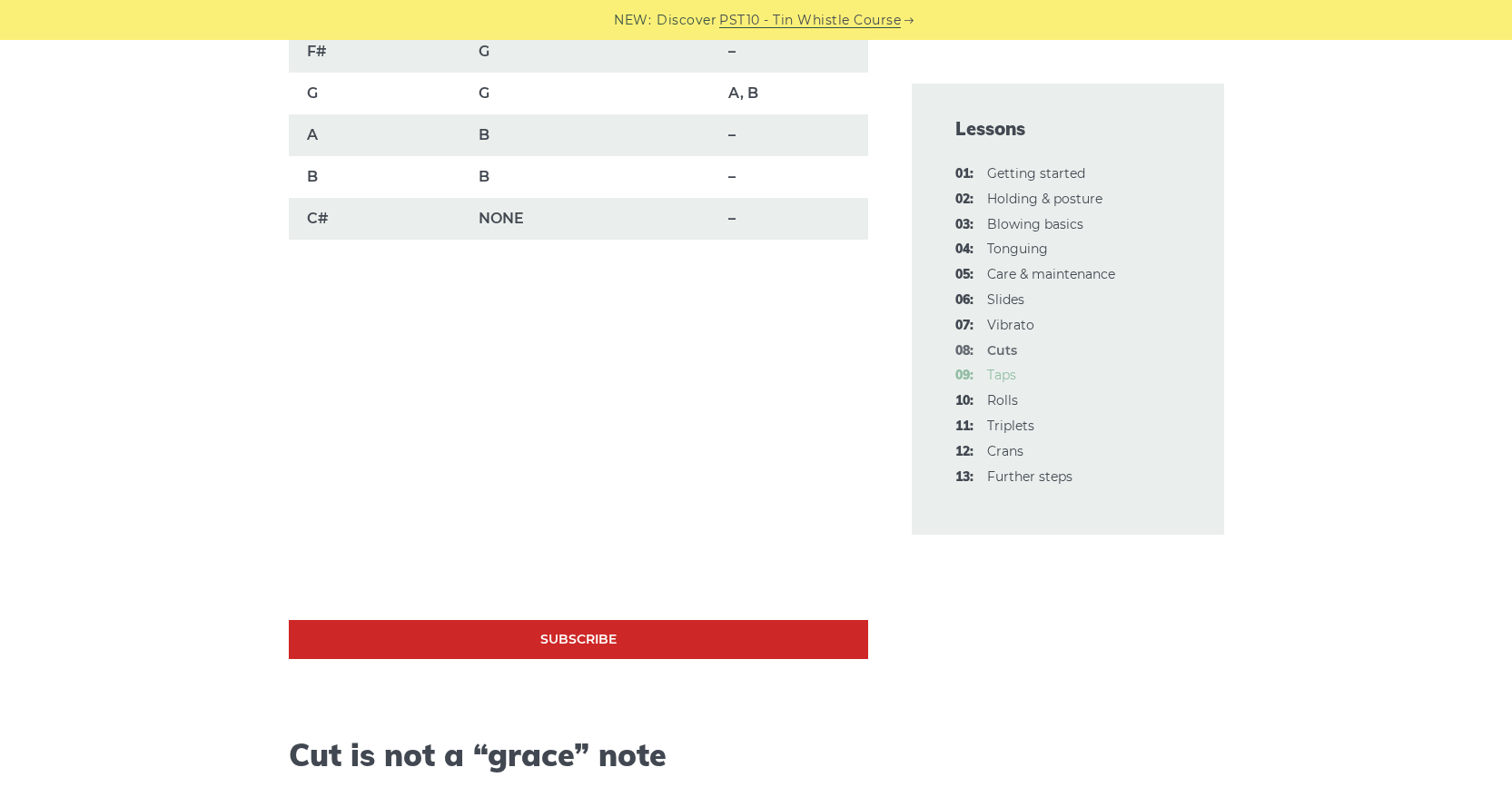
click at [1006, 376] on link "09: Taps" at bounding box center [1002, 374] width 29 height 17
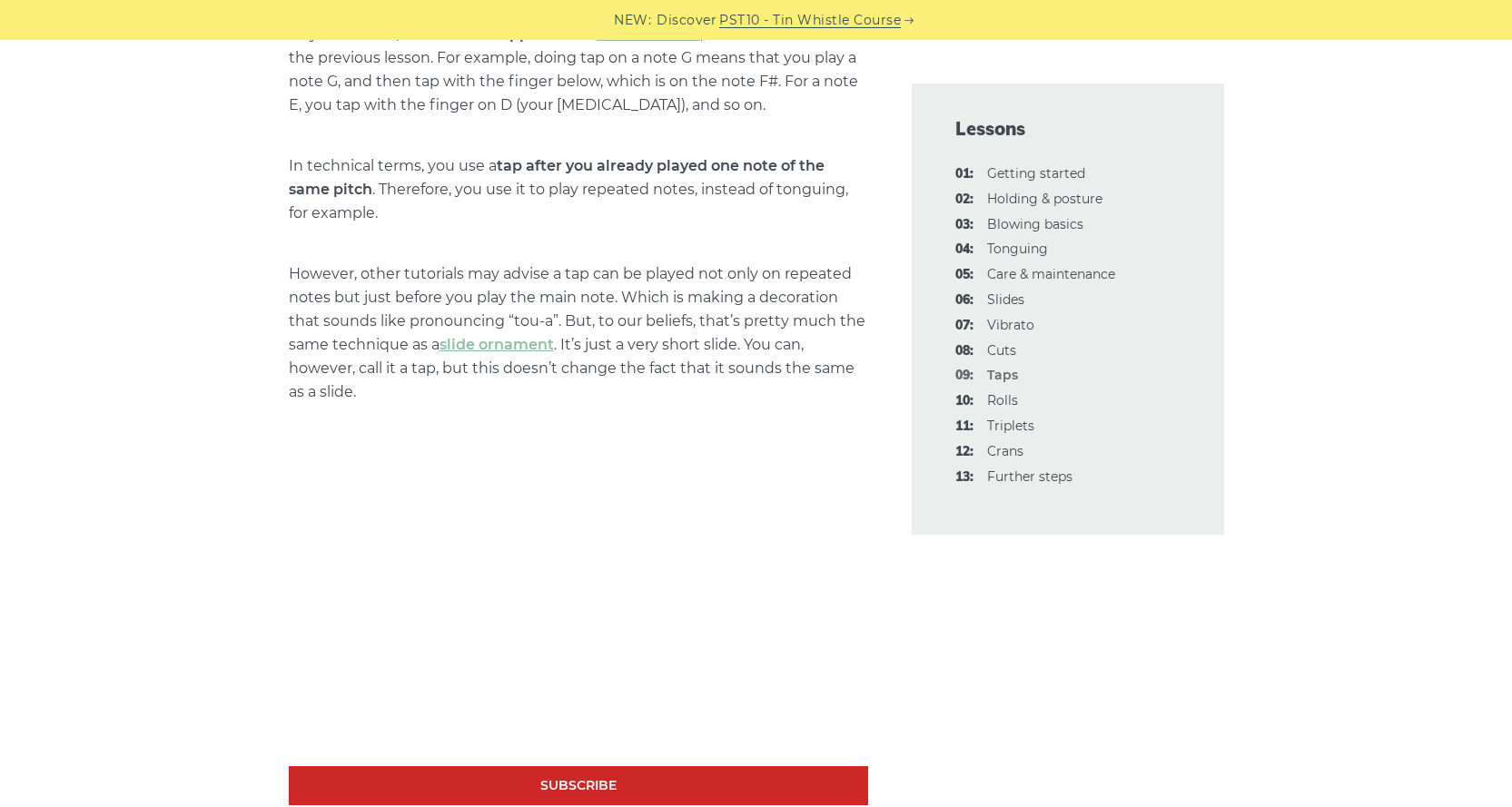
scroll to position [998, 0]
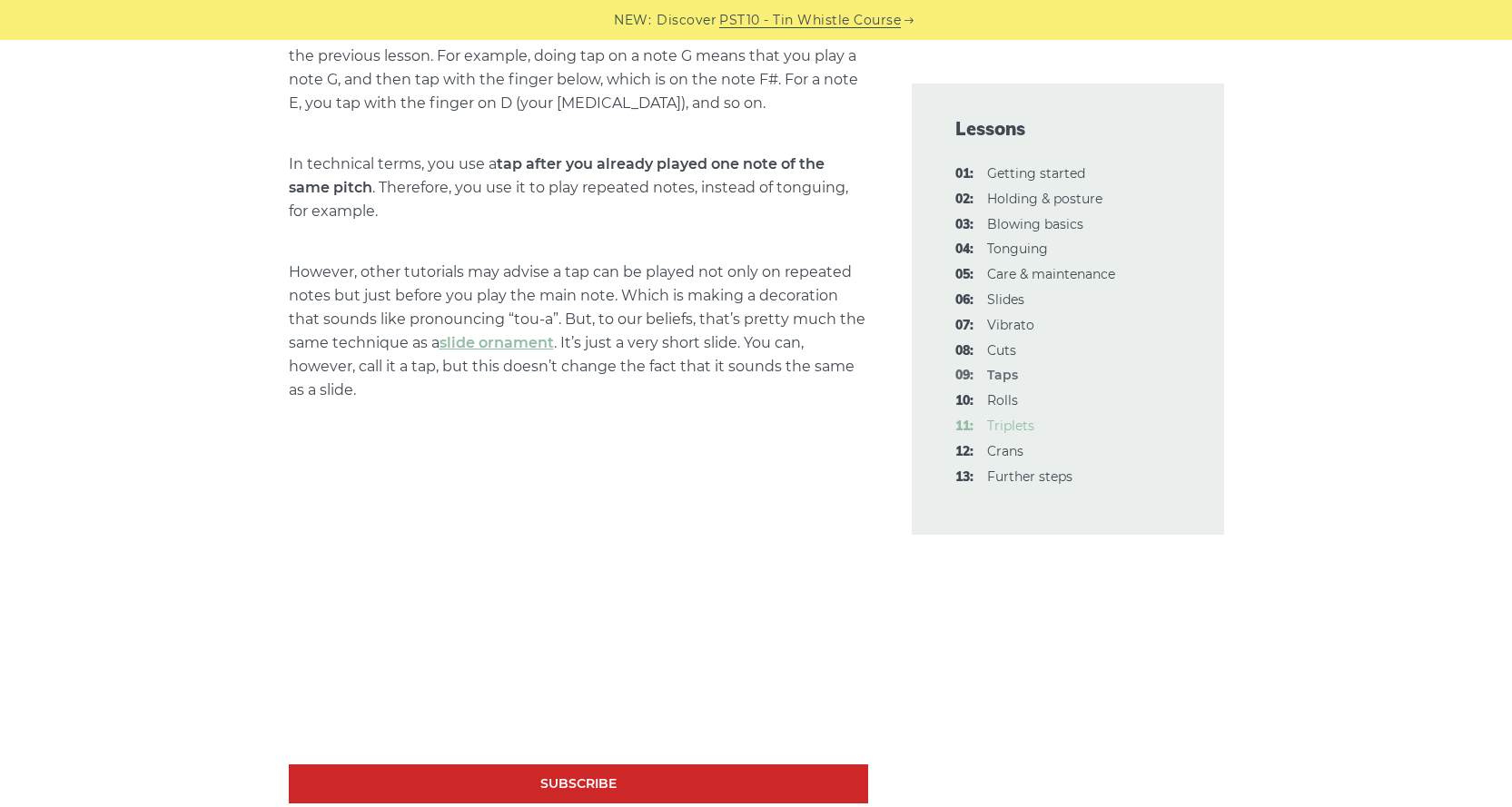
click at [1016, 420] on link "11: Triplets" at bounding box center [1011, 425] width 47 height 17
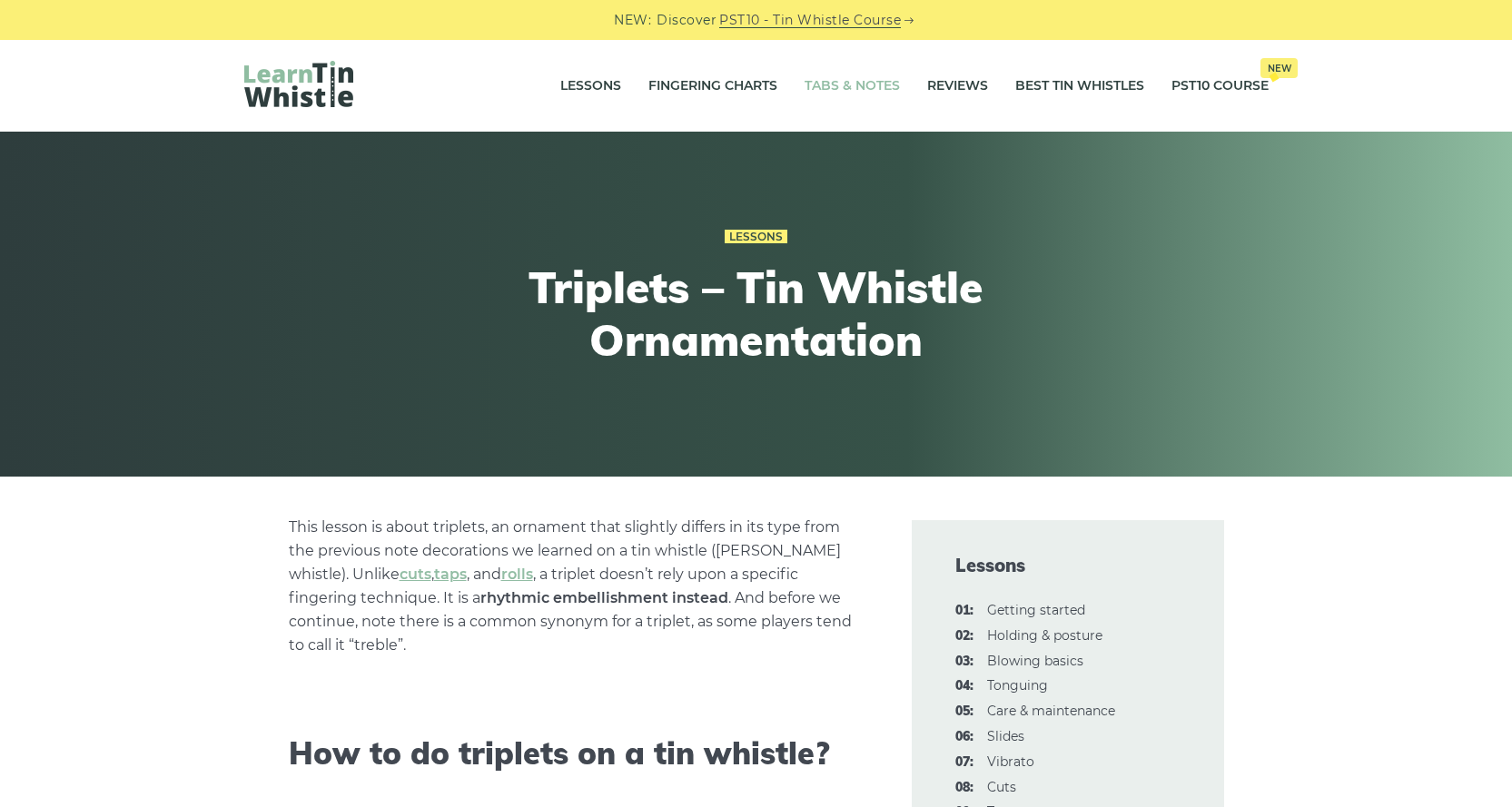
click at [829, 90] on link "Tabs & Notes" at bounding box center [852, 86] width 96 height 45
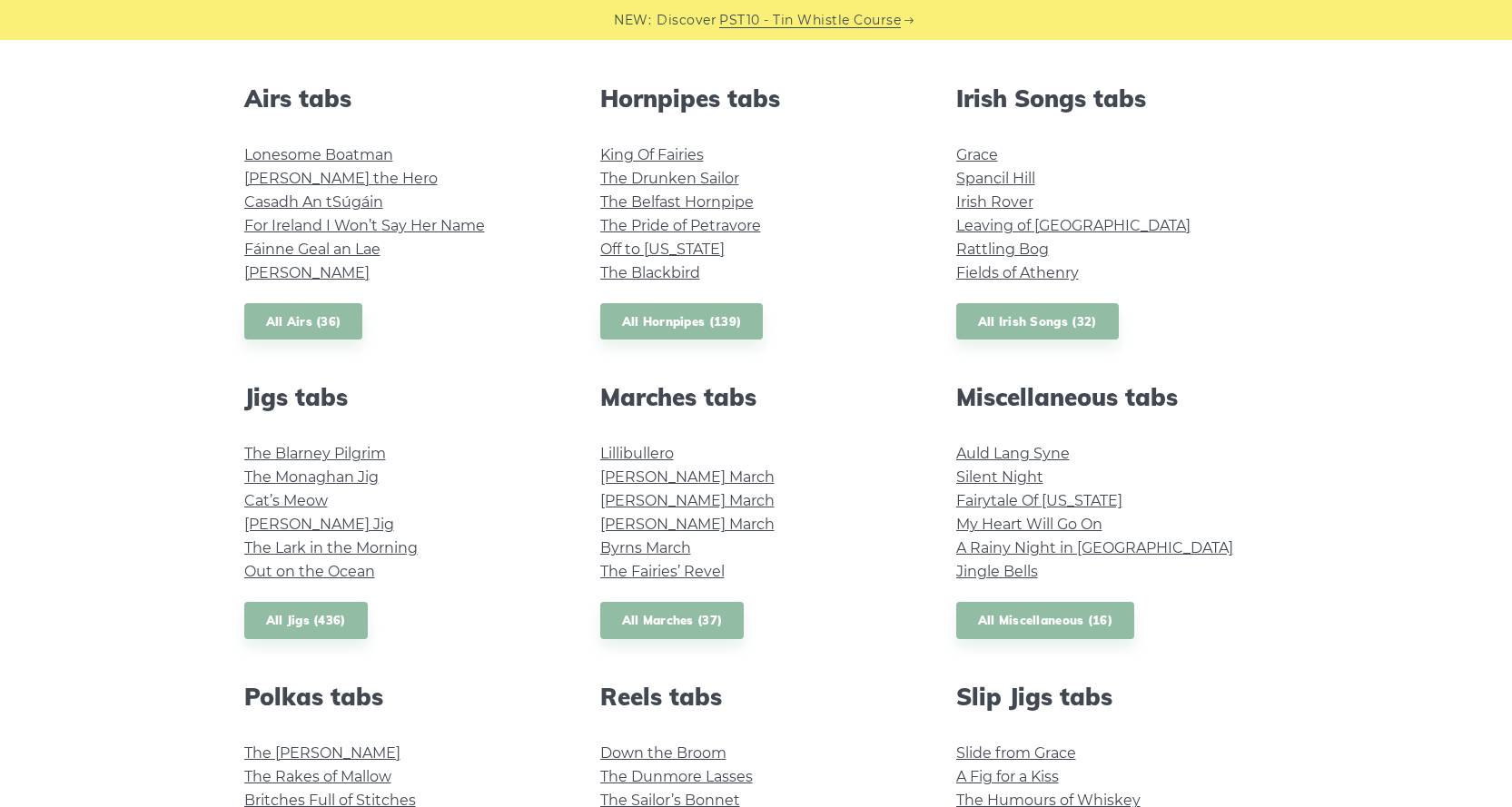
scroll to position [726, 0]
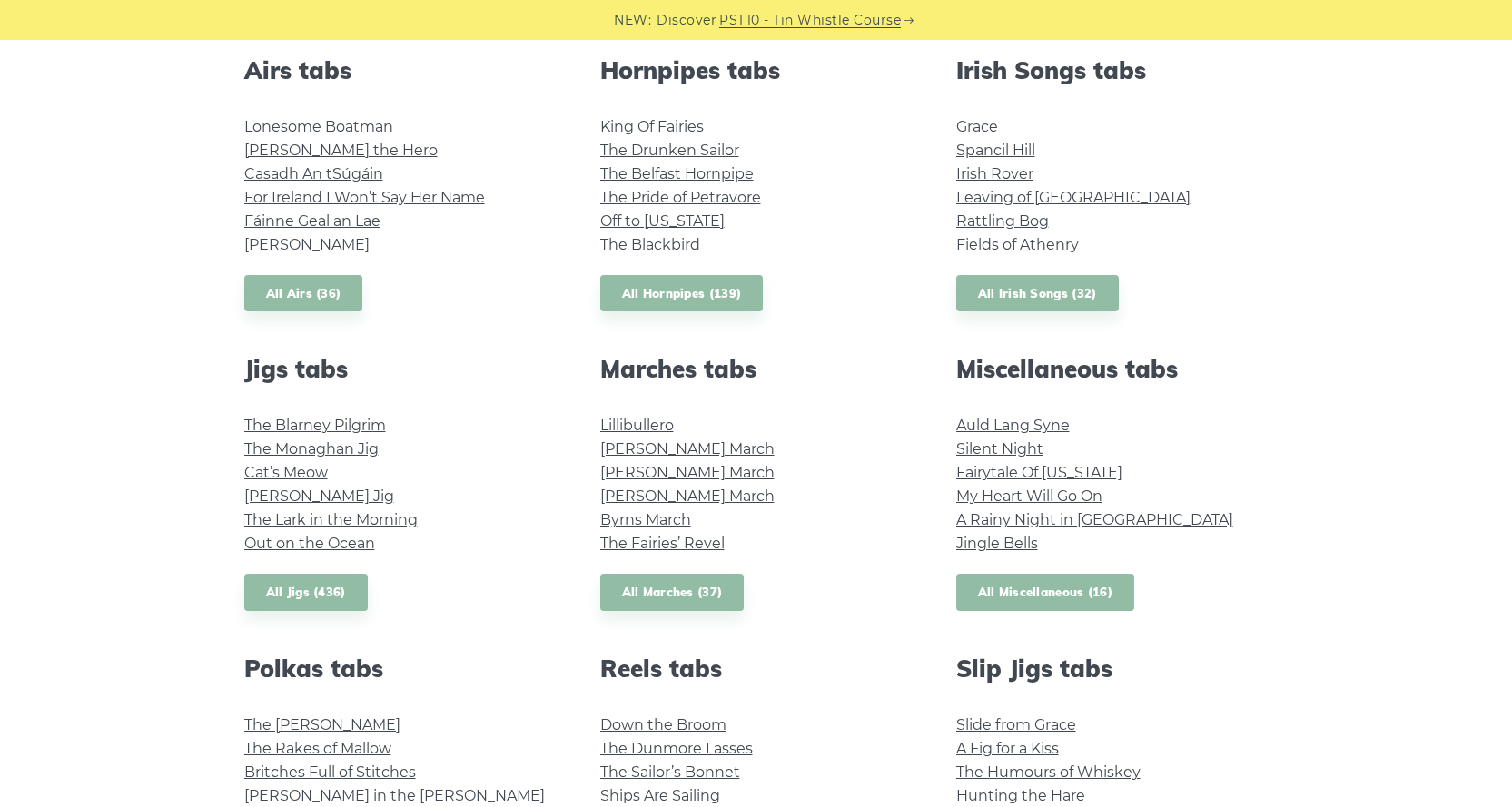
click at [1035, 597] on link "All Miscellaneous (16)" at bounding box center [1046, 592] width 179 height 37
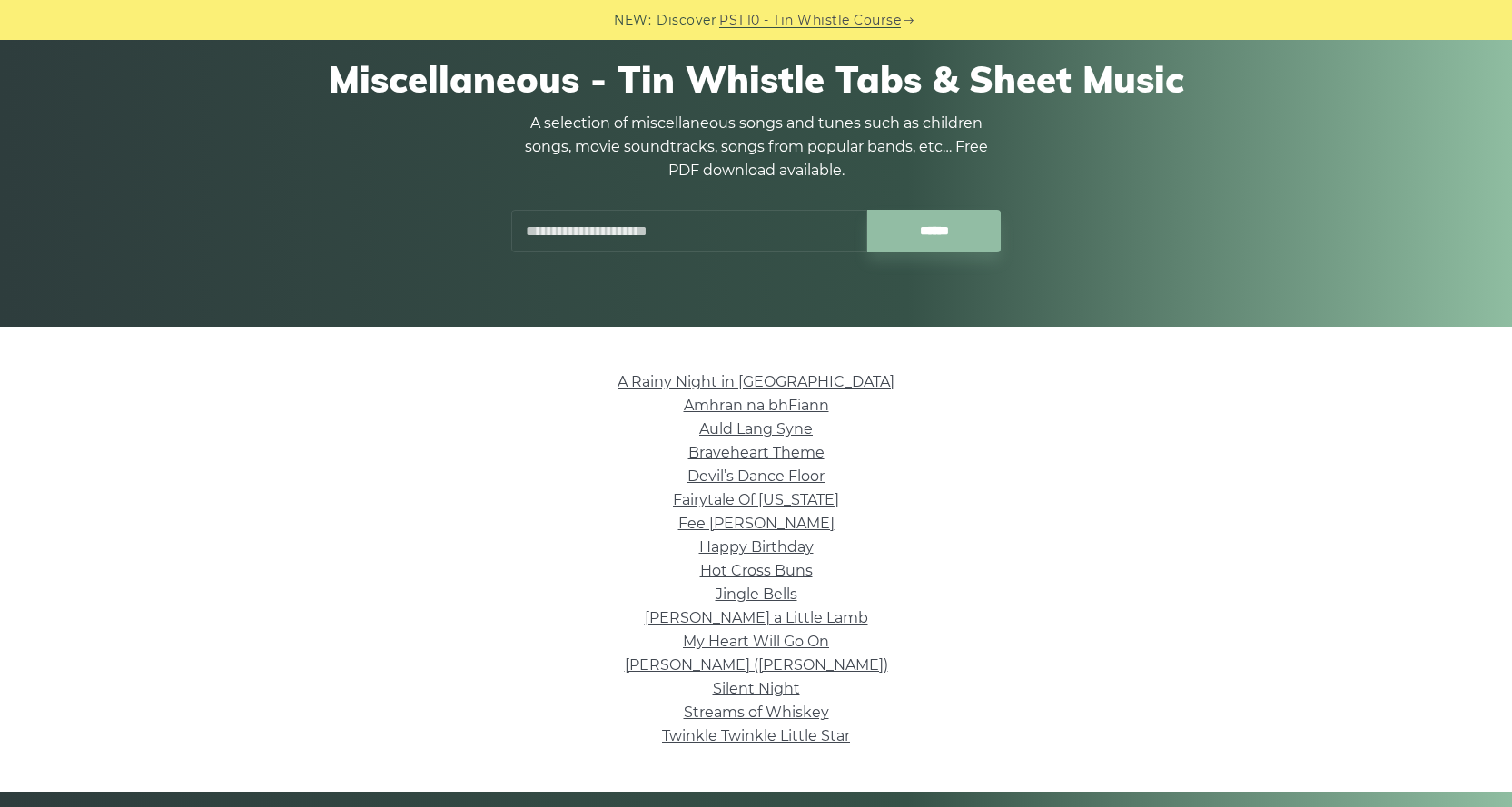
scroll to position [182, 0]
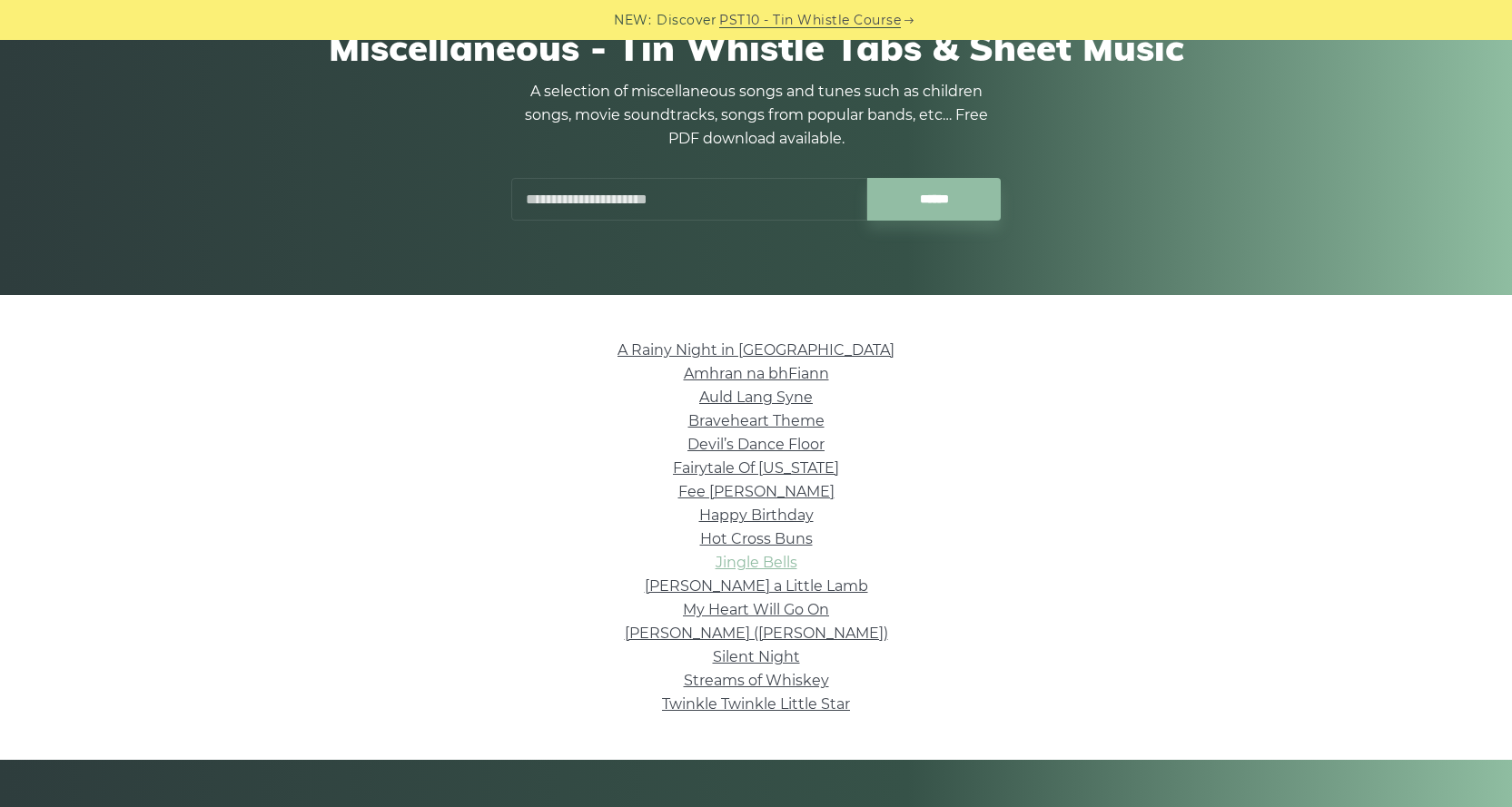
click at [771, 564] on link "Jingle Bells" at bounding box center [756, 563] width 82 height 18
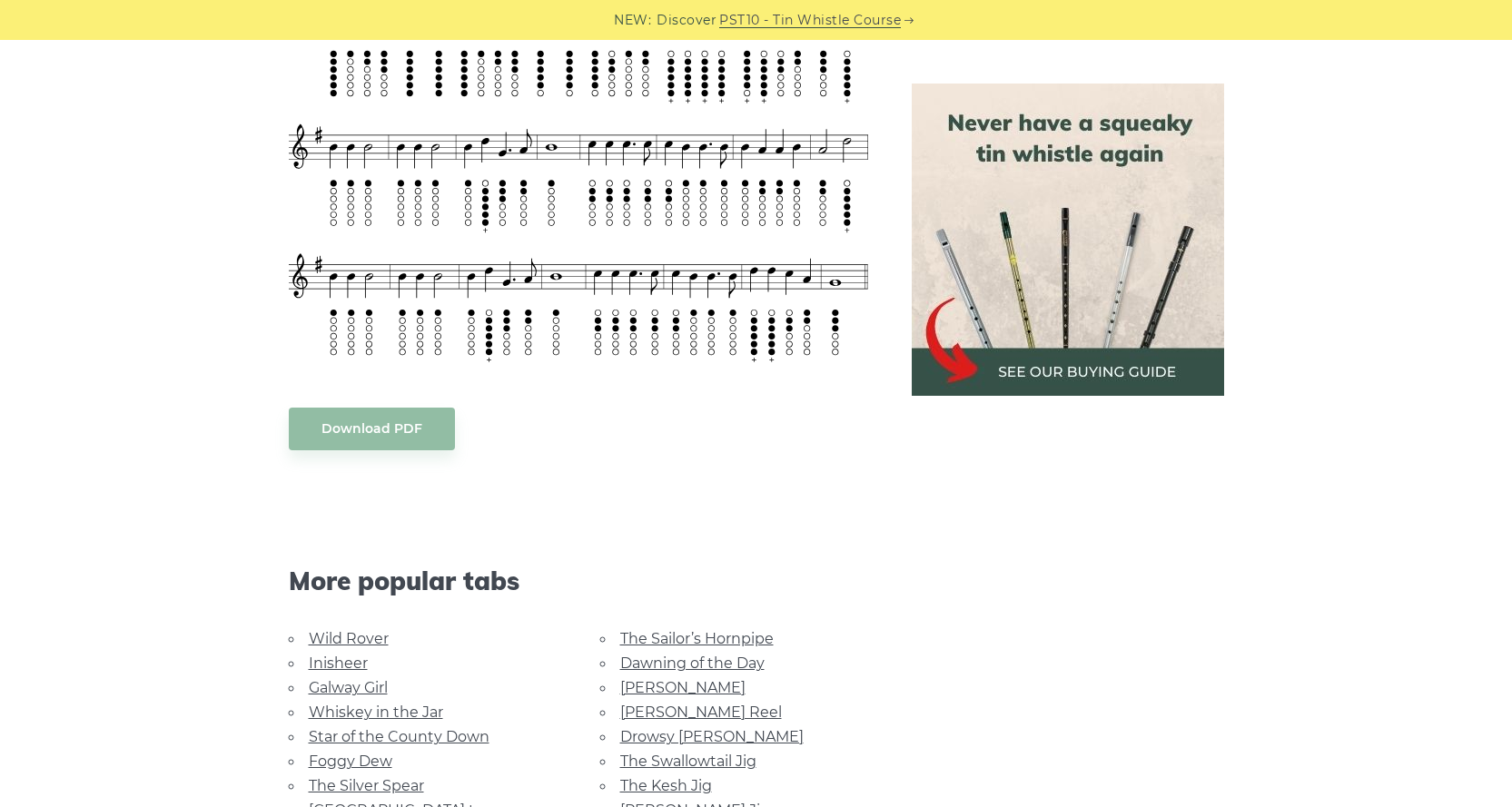
scroll to position [908, 0]
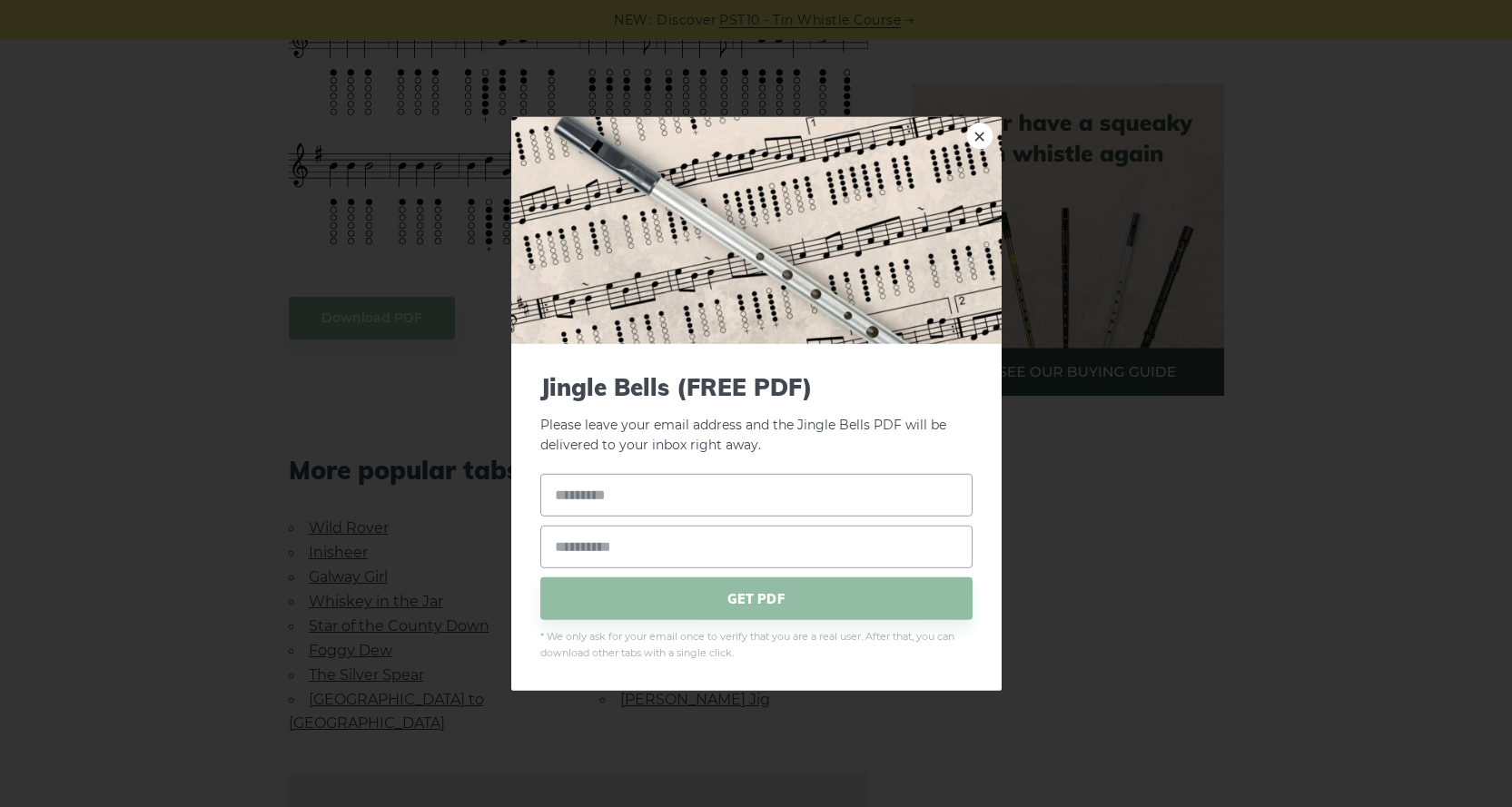
drag, startPoint x: 988, startPoint y: 137, endPoint x: 941, endPoint y: 121, distance: 49.6
click at [988, 136] on link "×" at bounding box center [980, 136] width 27 height 27
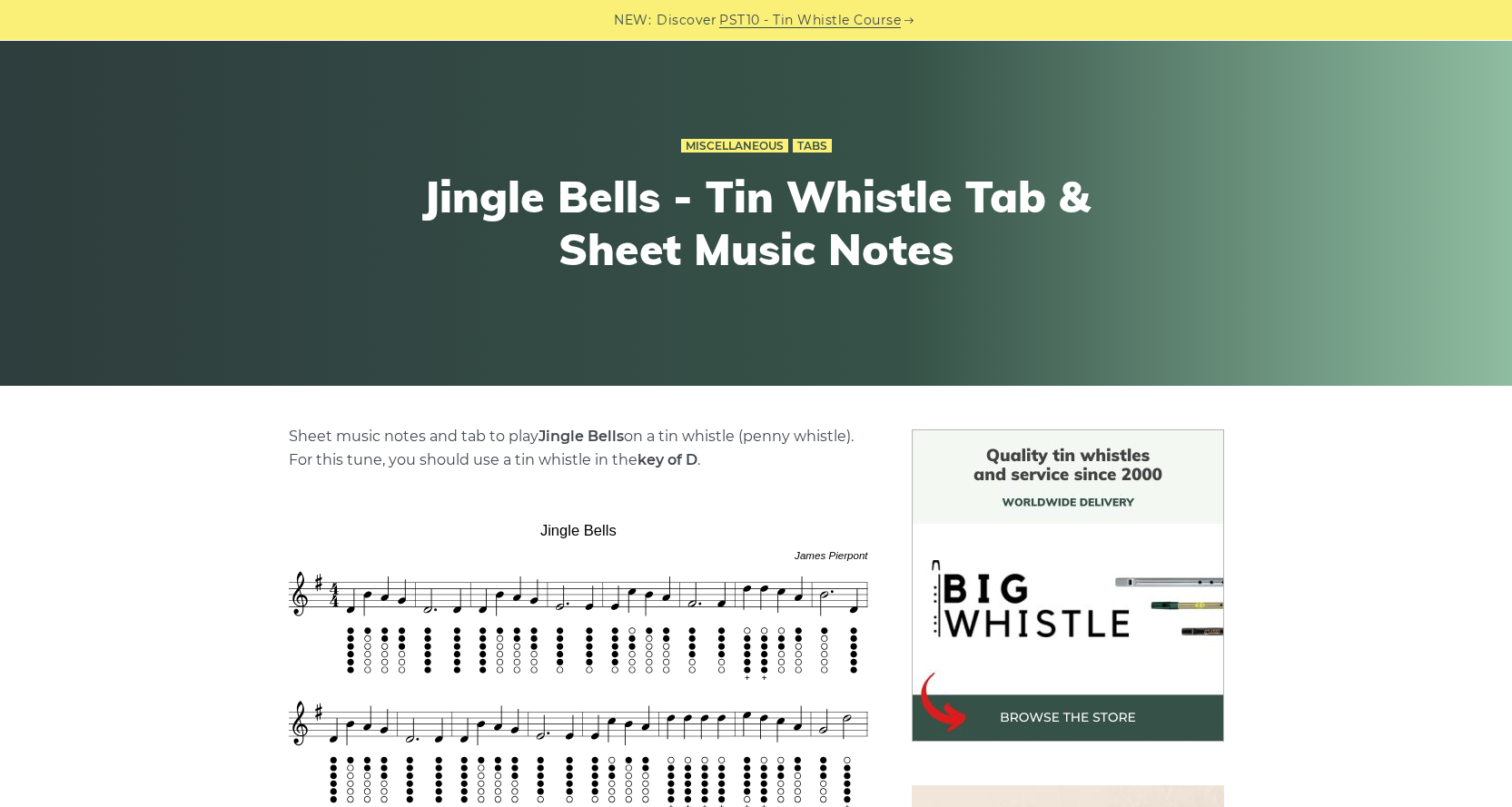
scroll to position [0, 0]
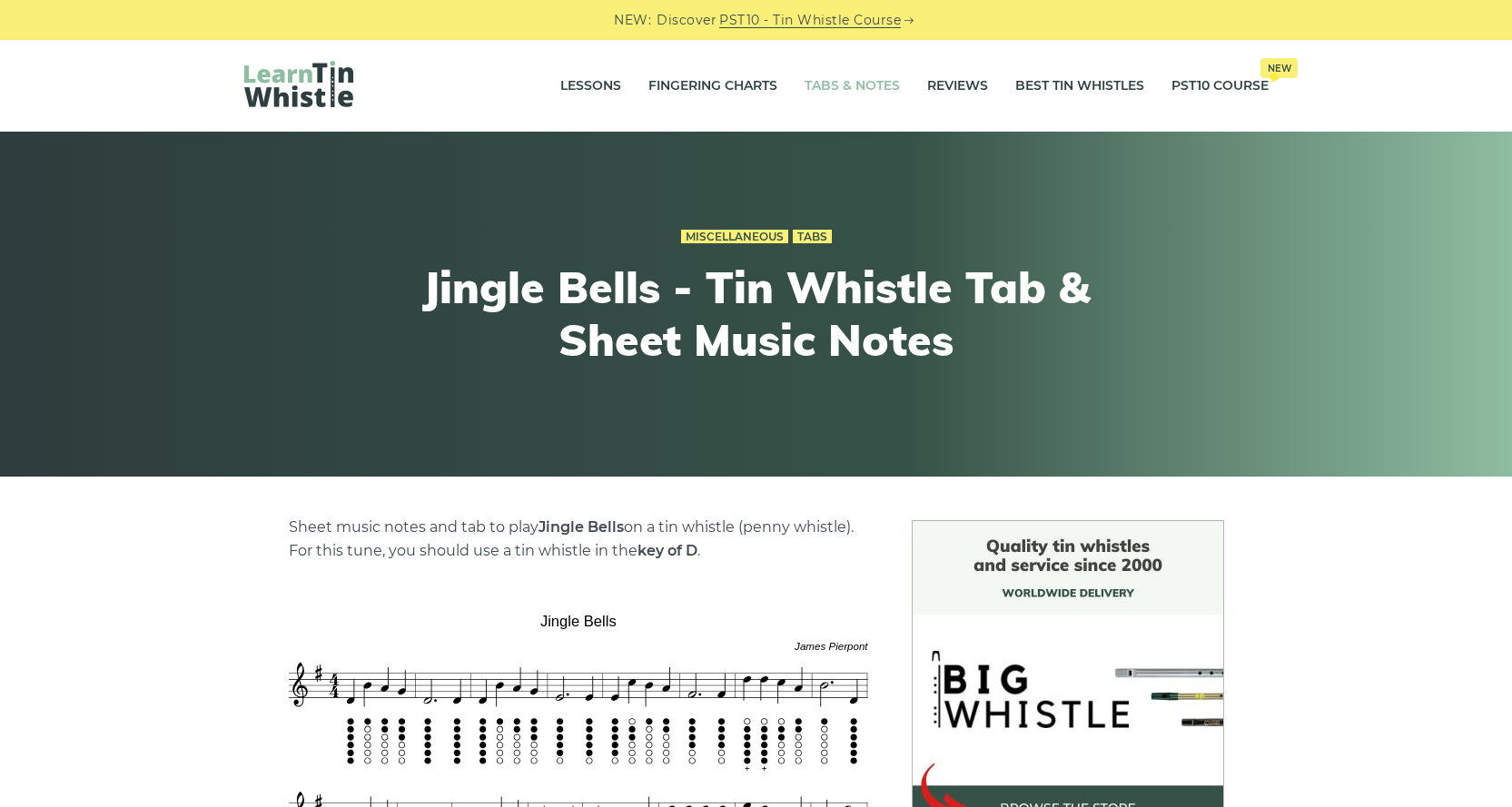
click at [852, 80] on link "Tabs & Notes" at bounding box center [852, 86] width 96 height 45
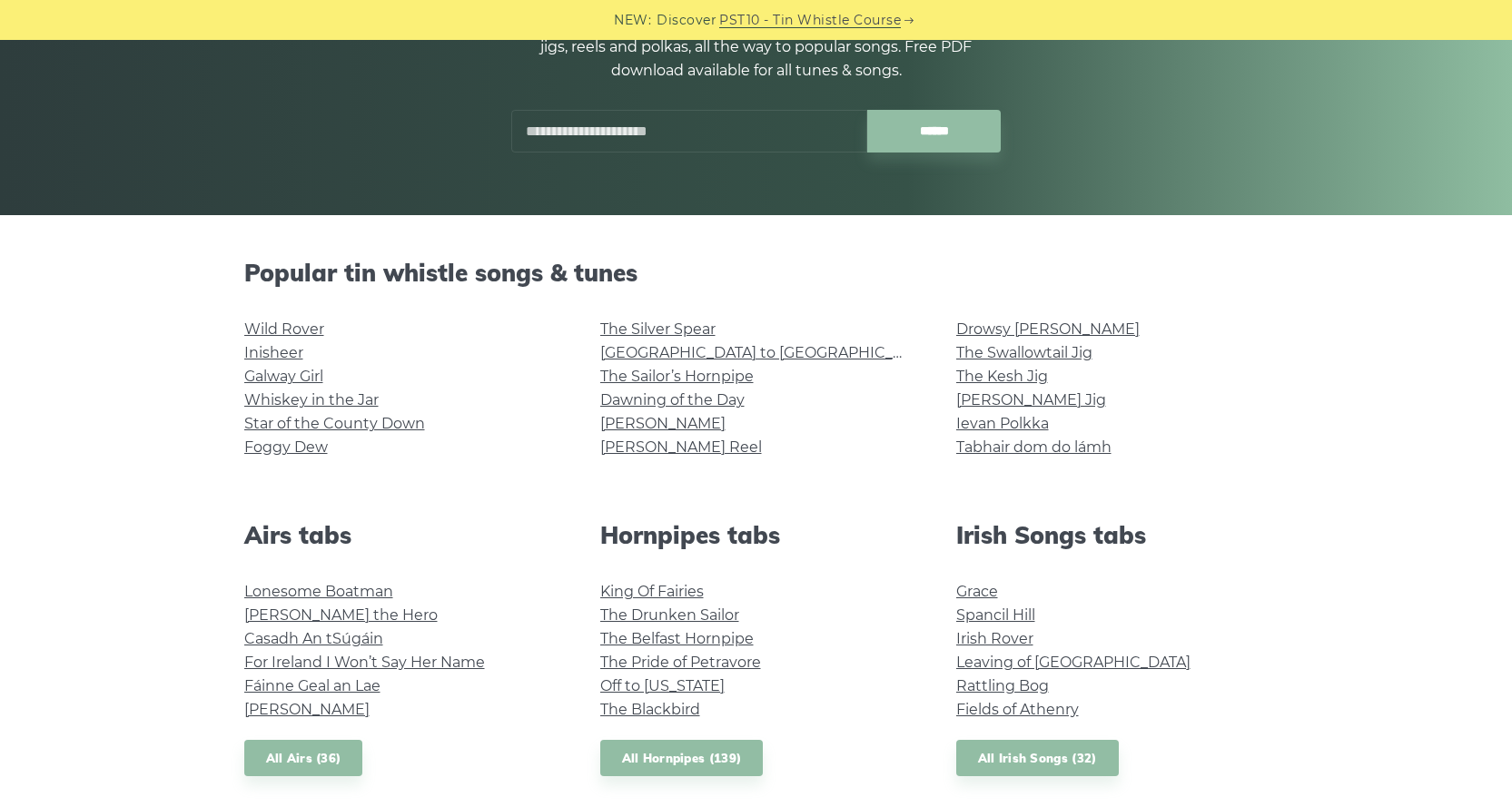
scroll to position [273, 0]
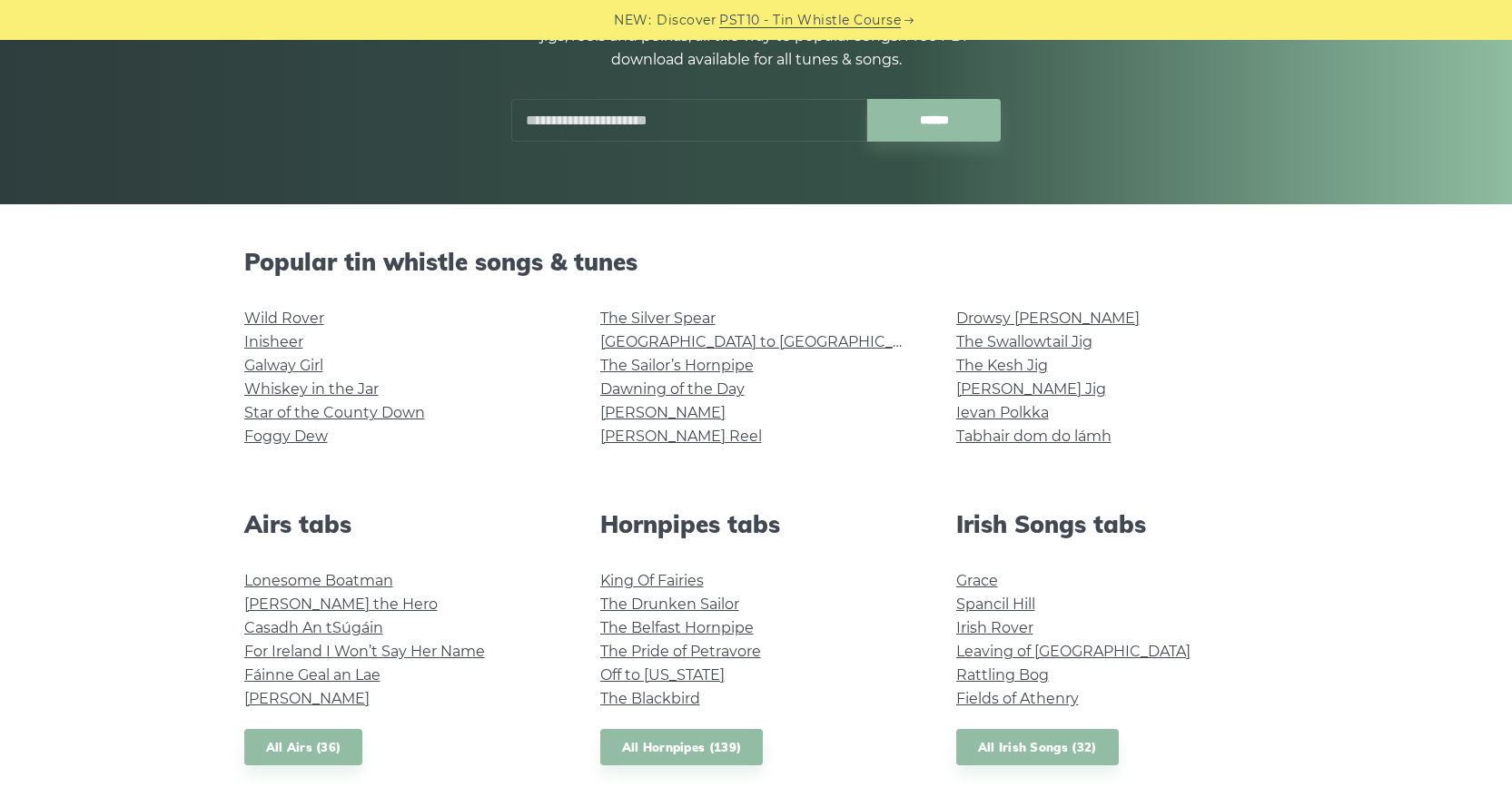
click at [609, 118] on input "text" at bounding box center [689, 120] width 356 height 43
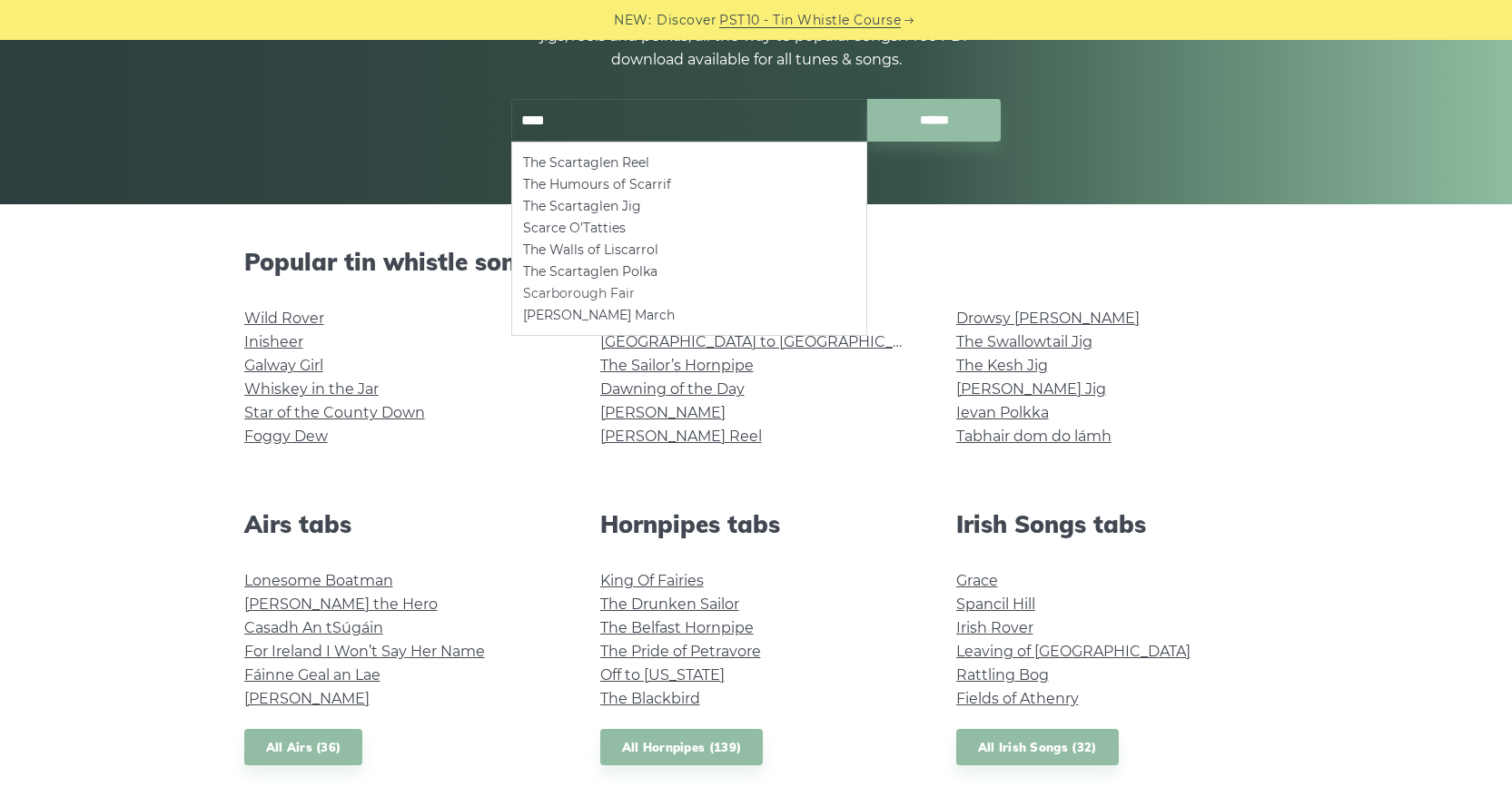
click at [613, 293] on li "Scarborough Fair" at bounding box center [689, 293] width 332 height 21
type input "**********"
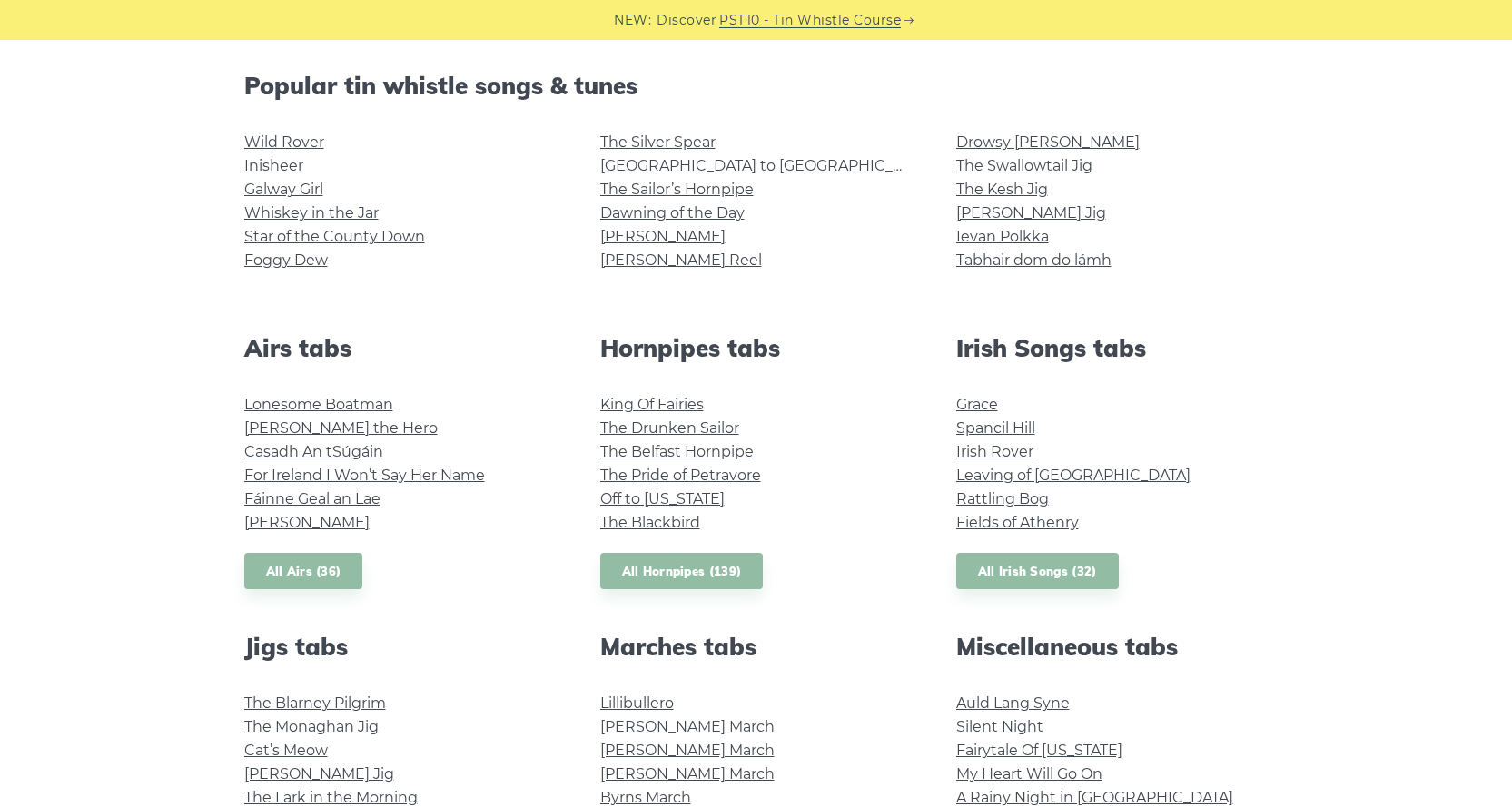
scroll to position [454, 0]
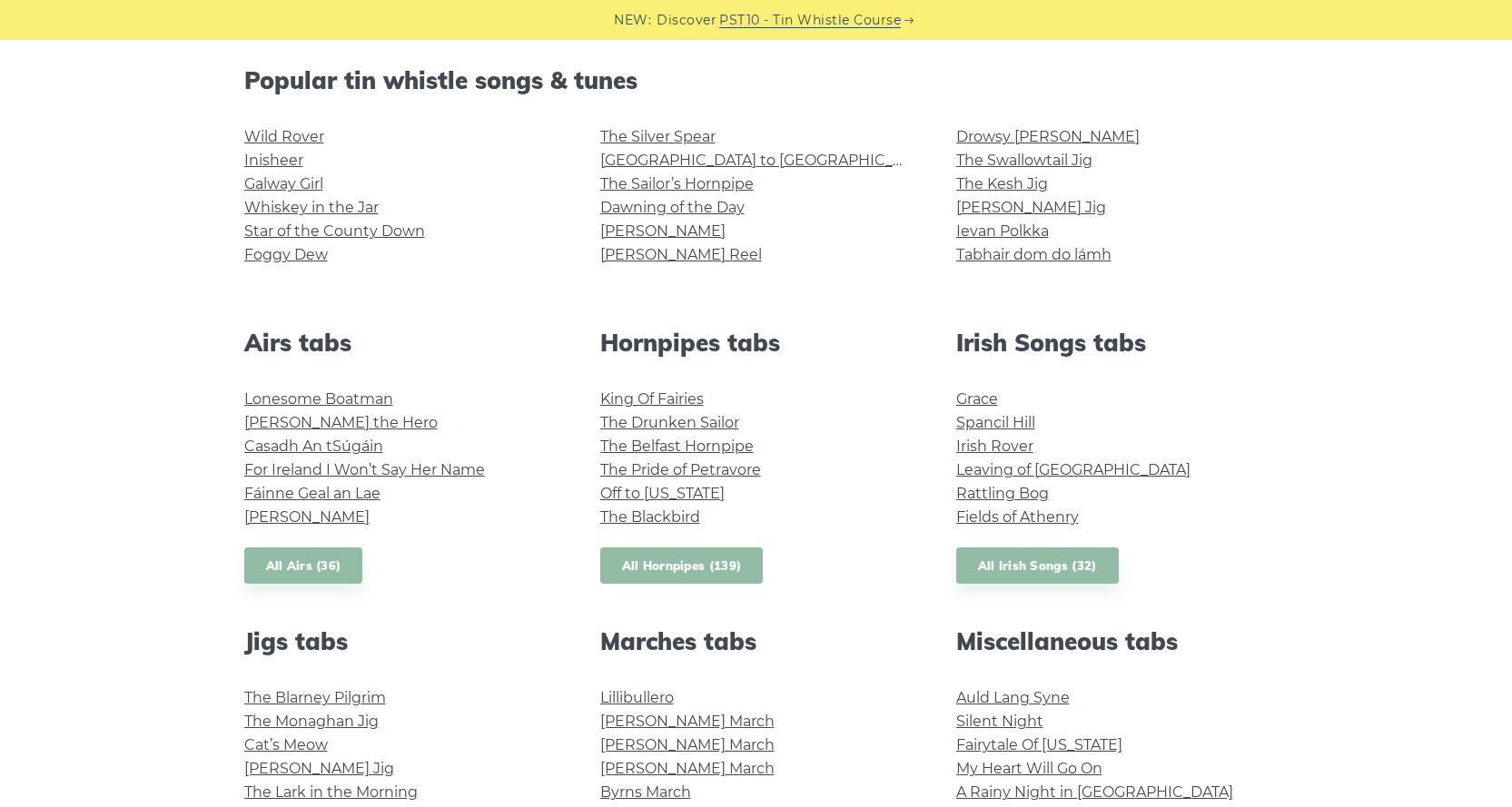
click at [680, 568] on link "All Hornpipes (139)" at bounding box center [681, 566] width 163 height 37
click at [1033, 567] on link "All Irish Songs (32)" at bounding box center [1038, 566] width 162 height 37
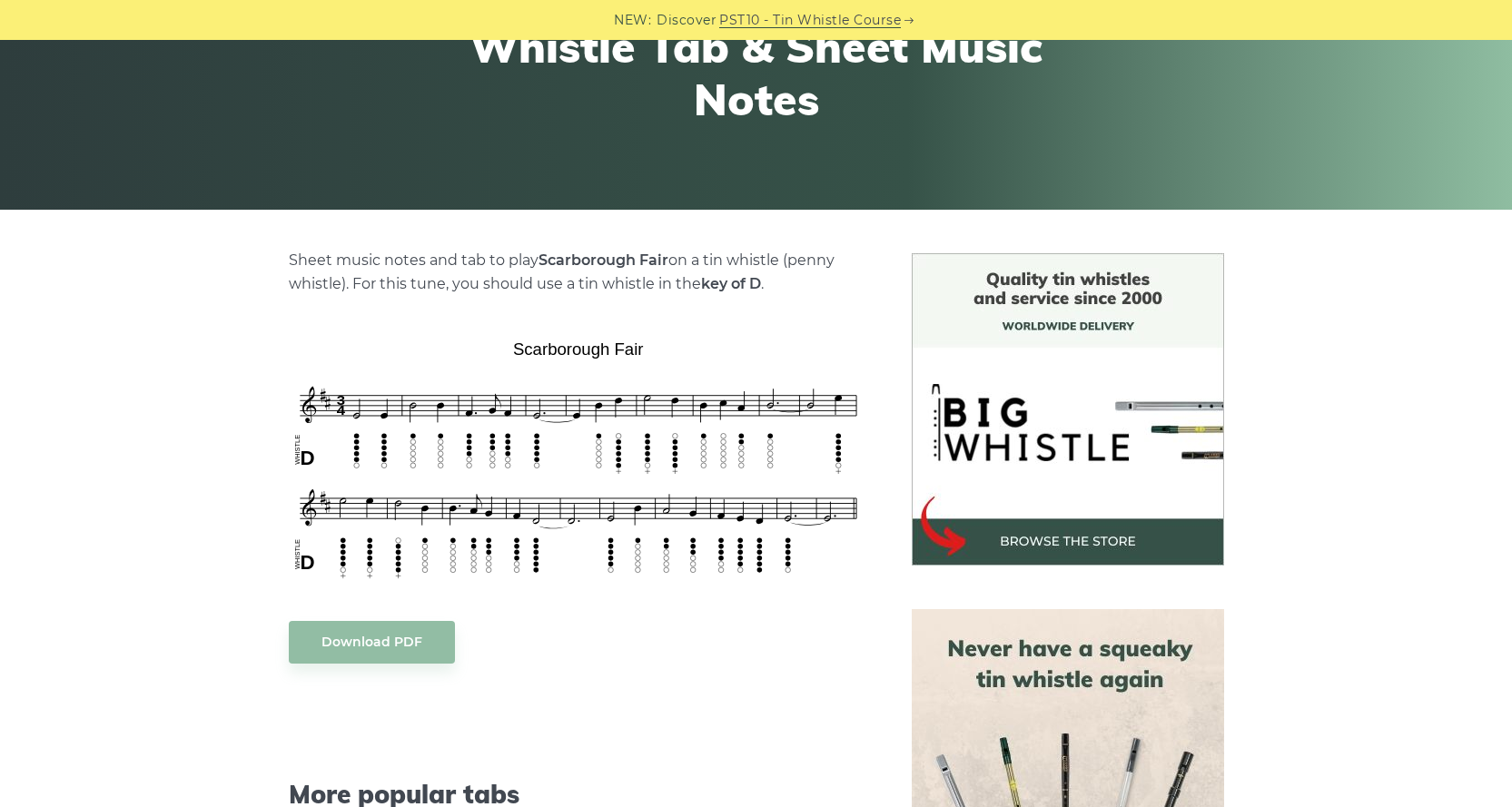
scroll to position [273, 0]
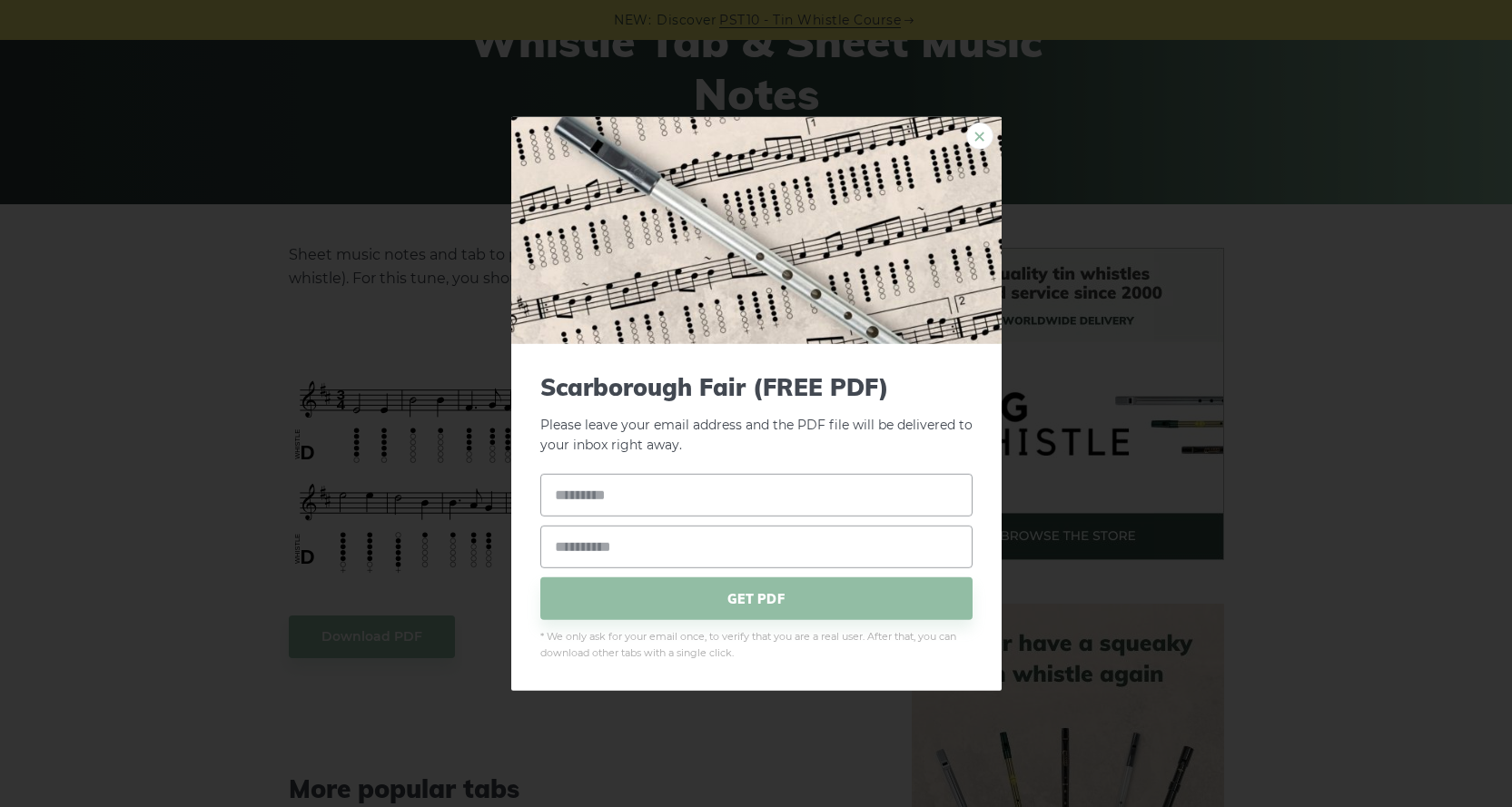
click at [983, 133] on link "×" at bounding box center [980, 136] width 27 height 27
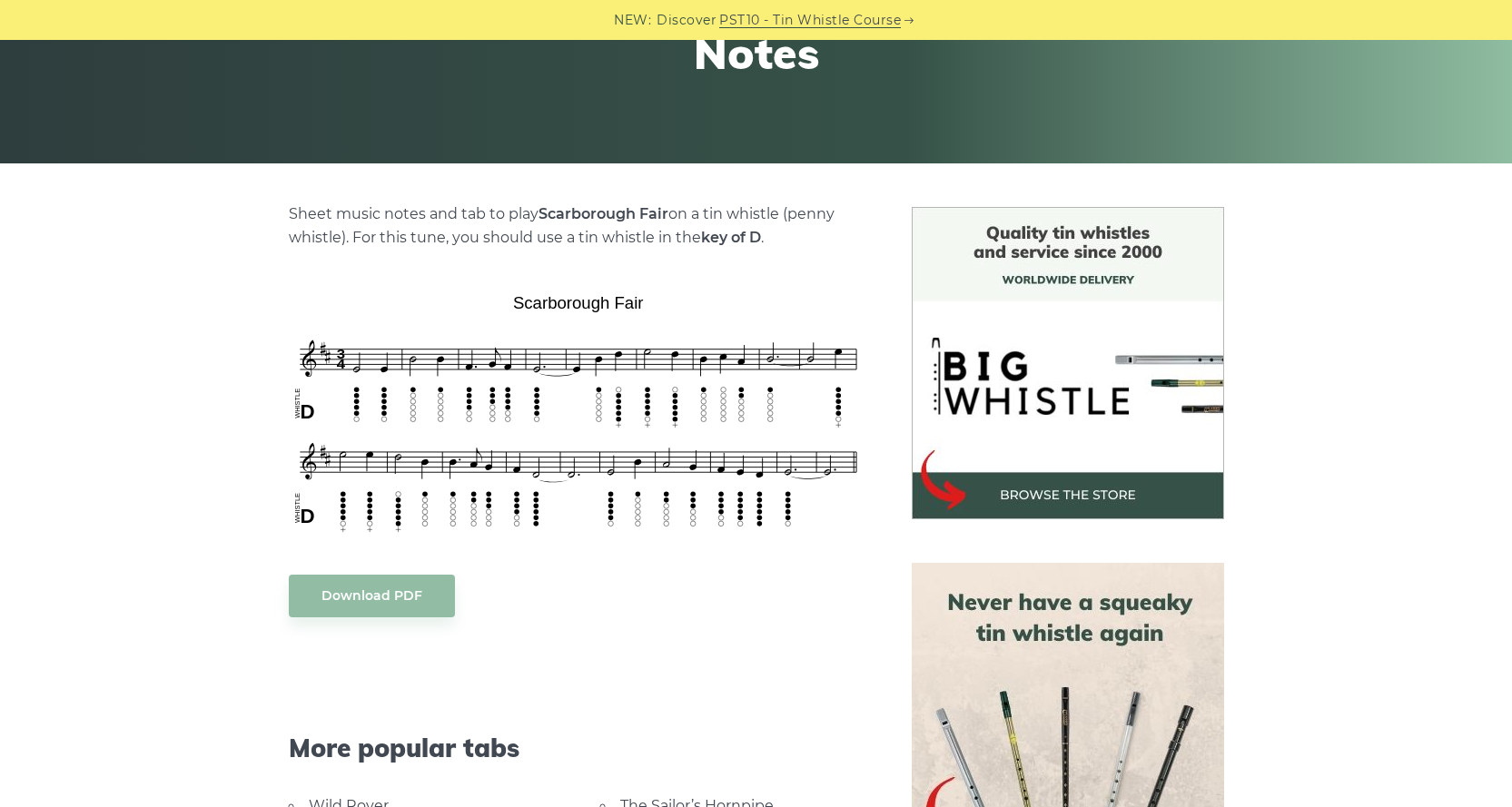
scroll to position [307, 0]
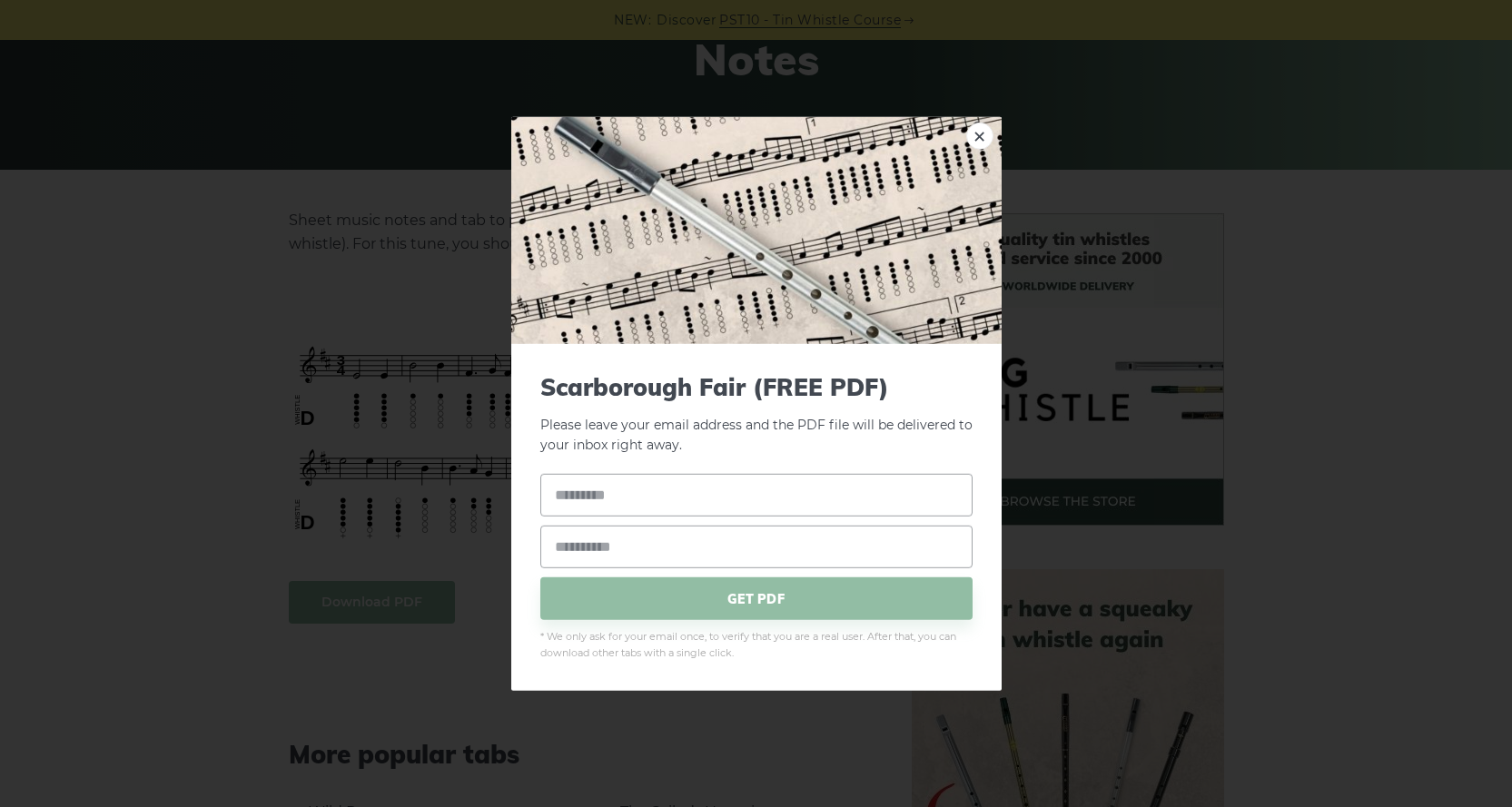
click at [586, 501] on input "text" at bounding box center [756, 495] width 432 height 43
type input "**********"
click at [588, 550] on input "email" at bounding box center [756, 547] width 432 height 43
type input "**********"
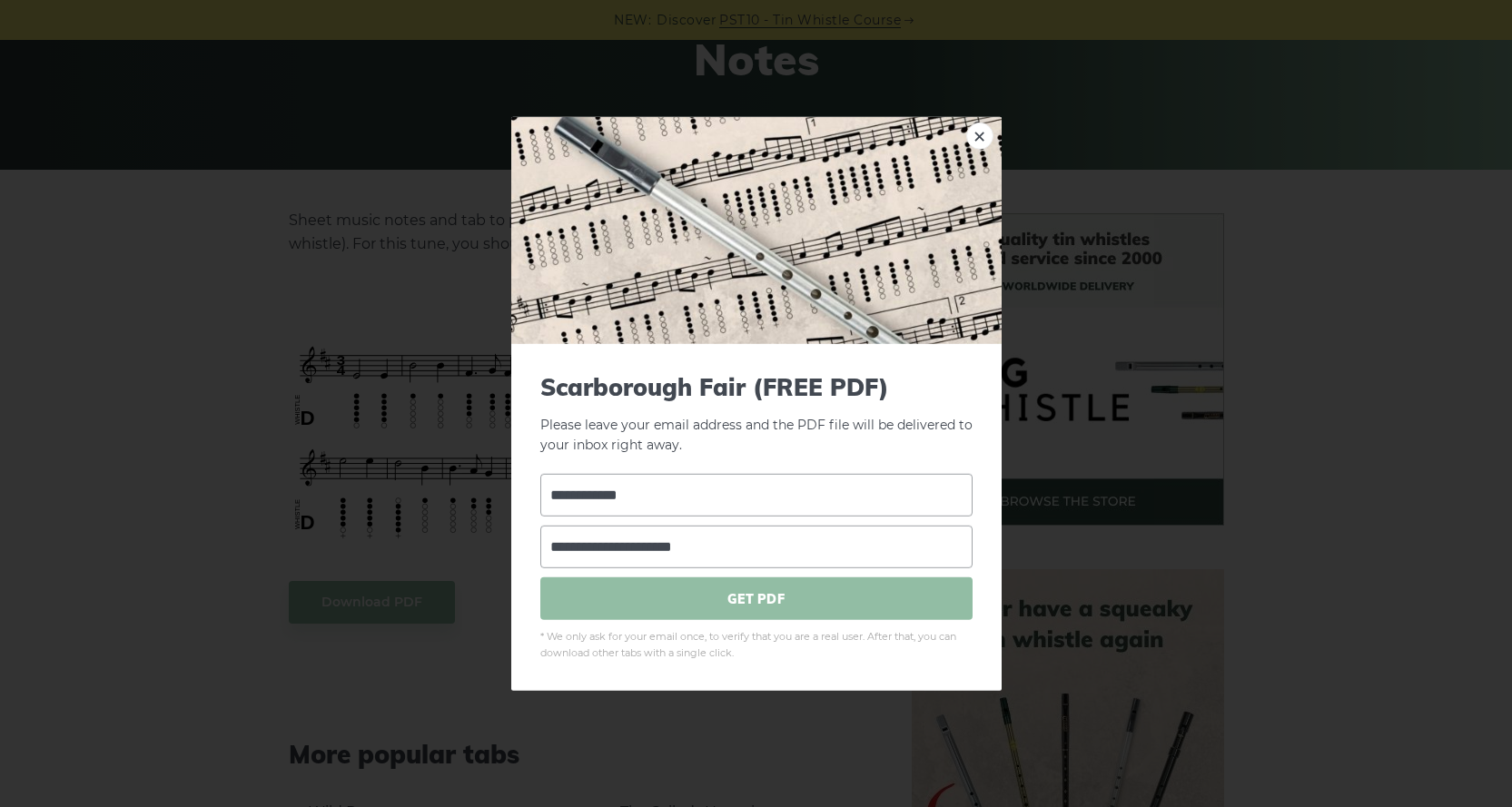
click at [752, 597] on span "GET PDF" at bounding box center [756, 599] width 432 height 43
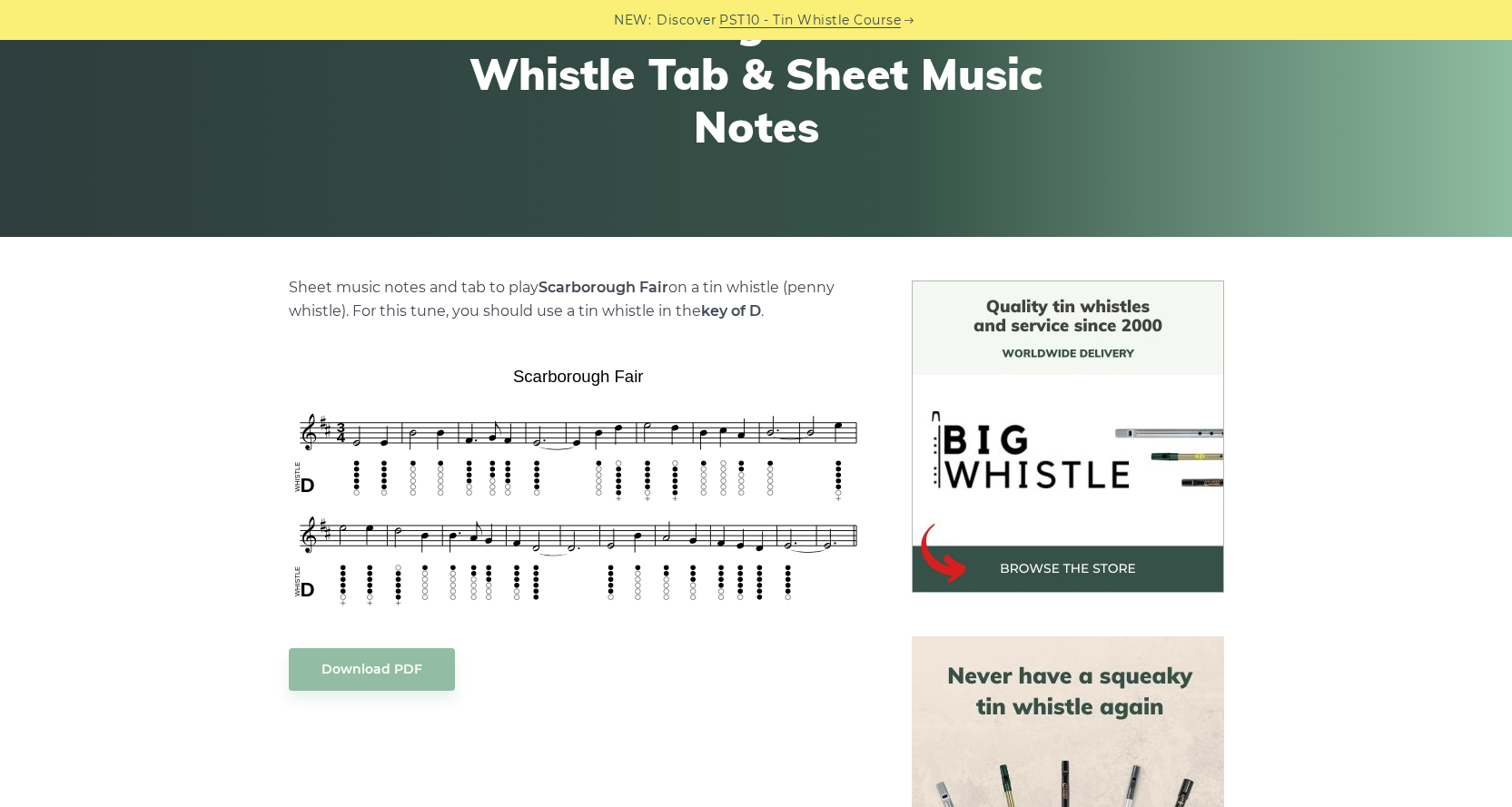
scroll to position [216, 0]
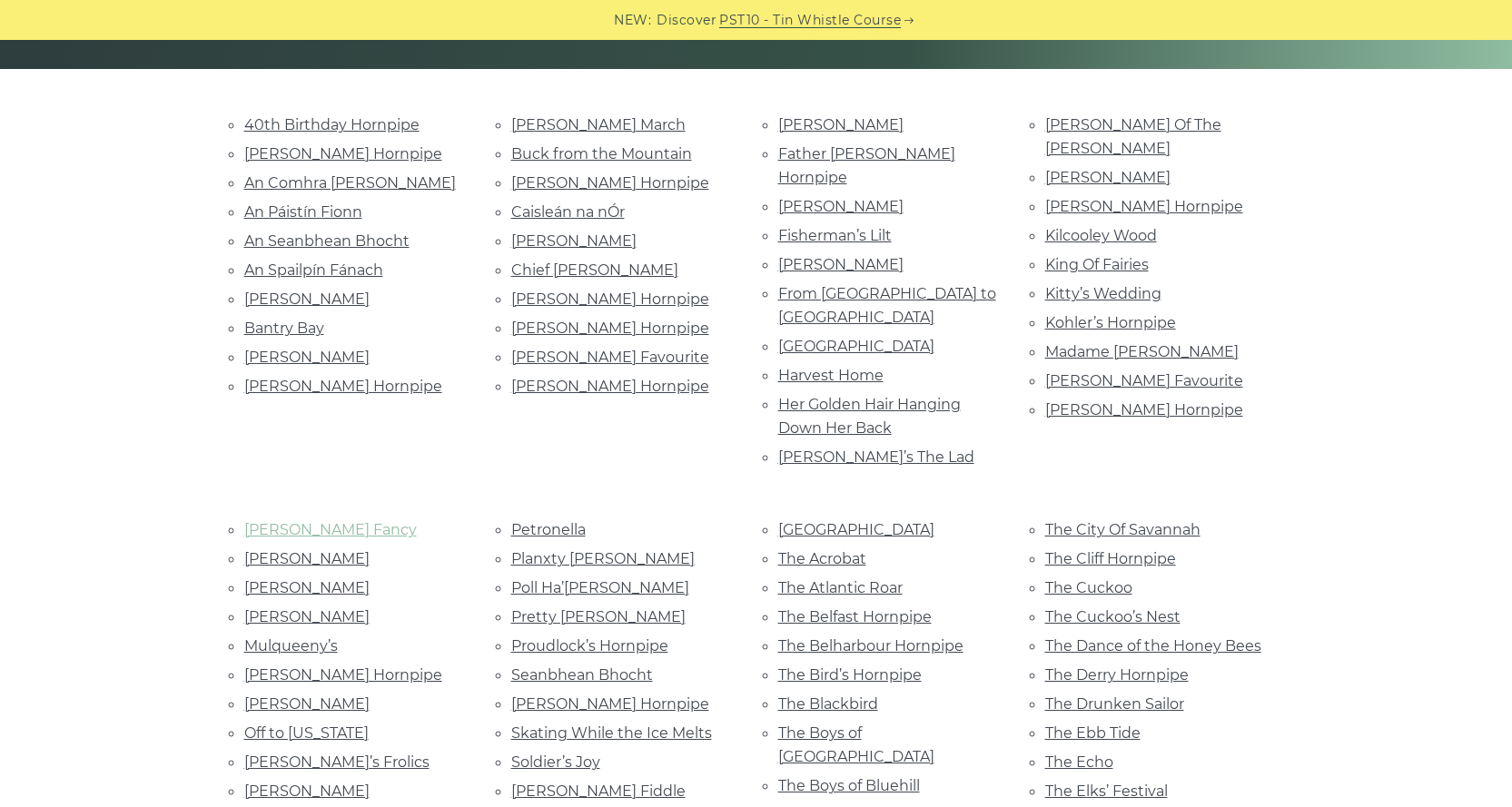
scroll to position [363, 0]
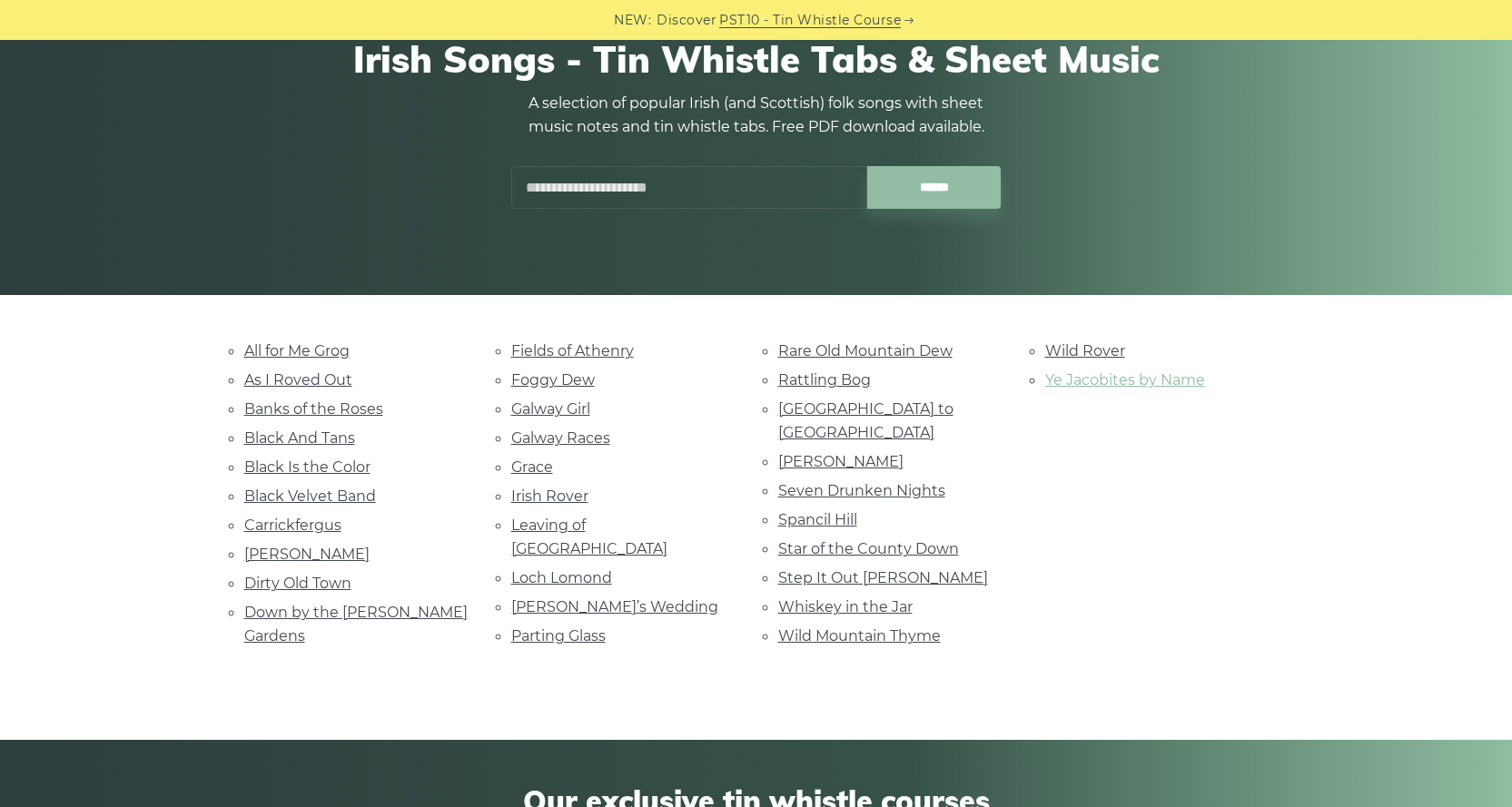
click at [1120, 379] on link "Ye Jacobites by Name" at bounding box center [1126, 380] width 160 height 18
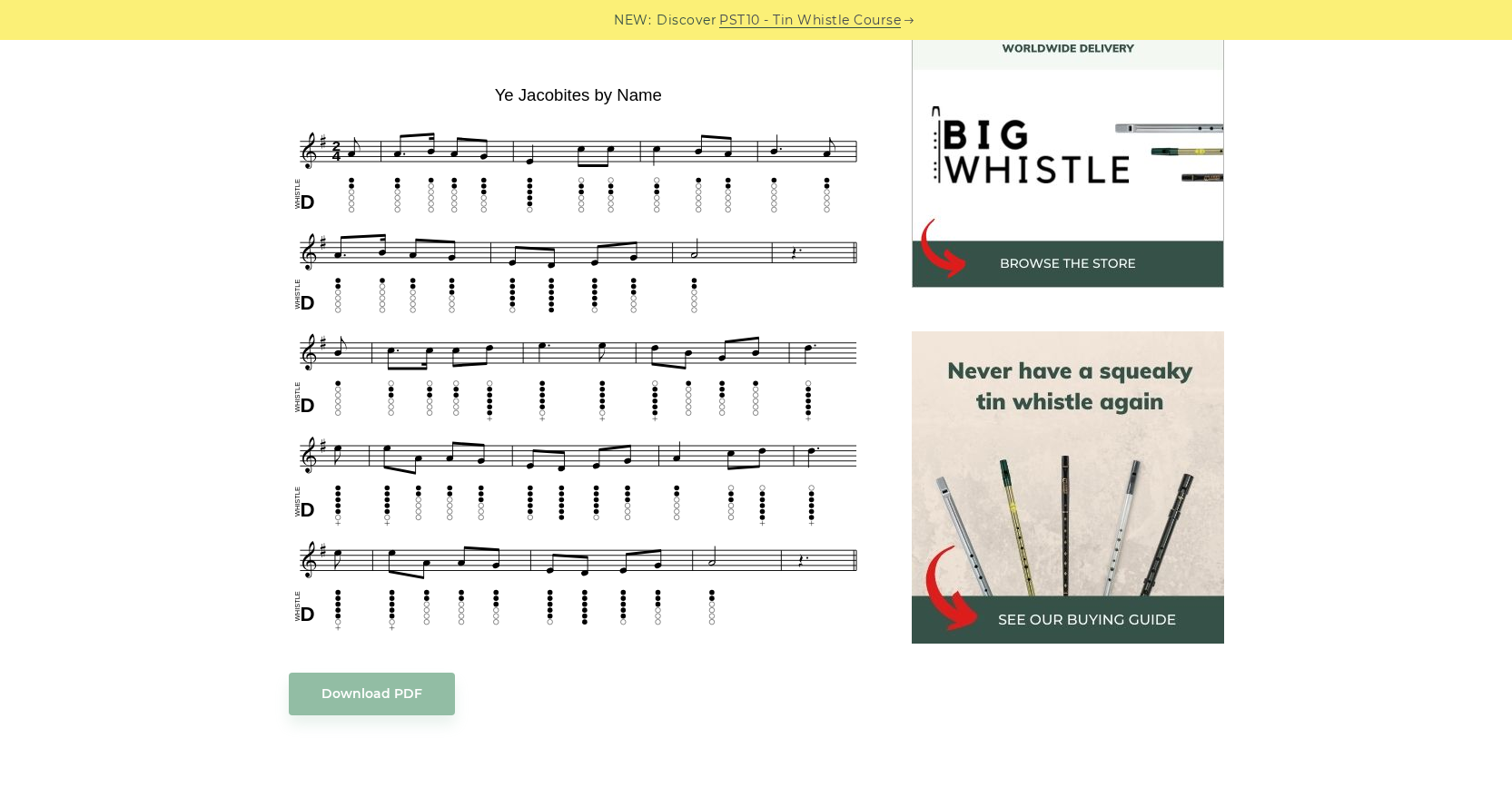
scroll to position [454, 0]
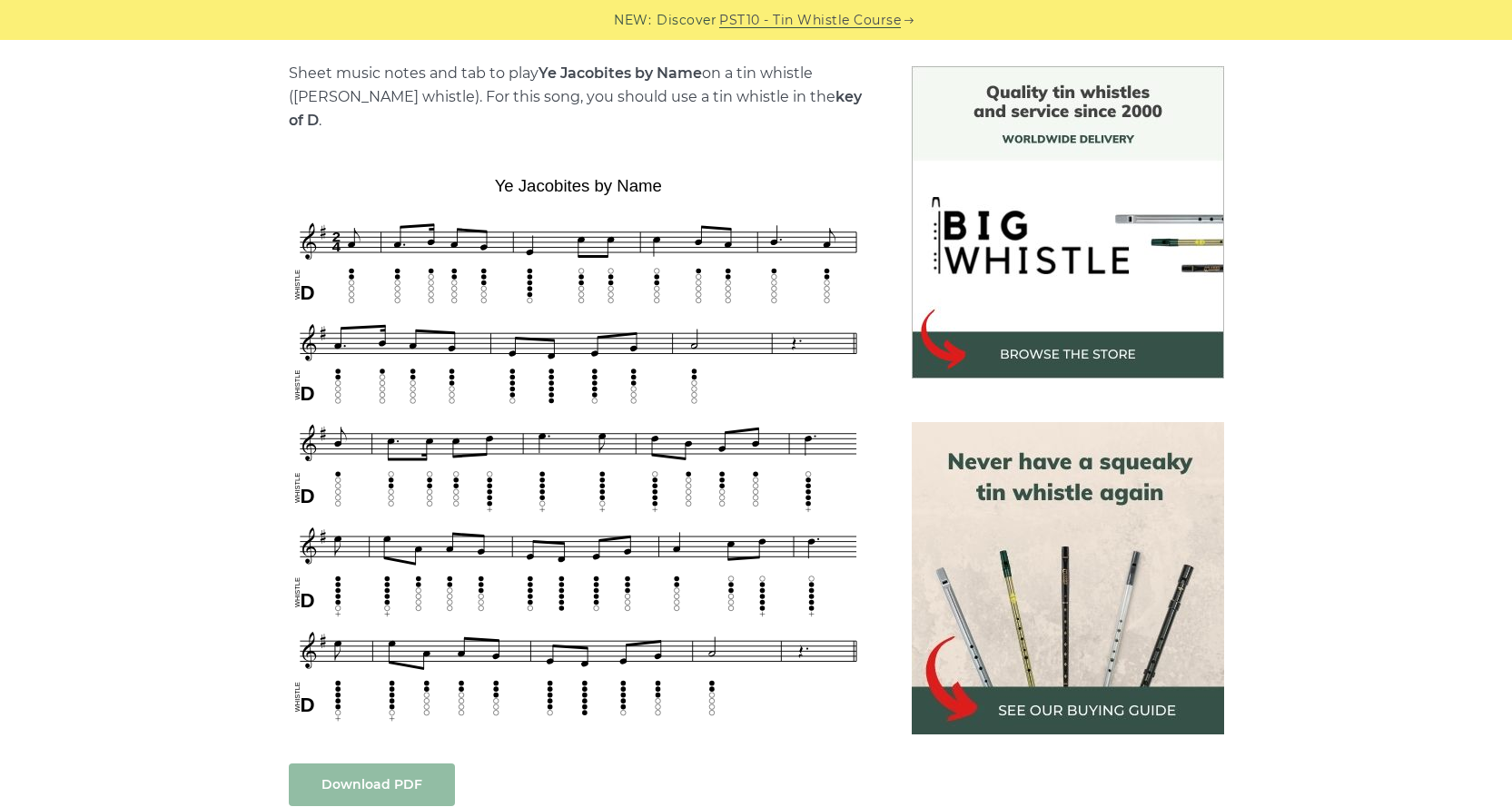
click at [410, 764] on link "Download PDF" at bounding box center [372, 786] width 166 height 43
